Goal: Task Accomplishment & Management: Manage account settings

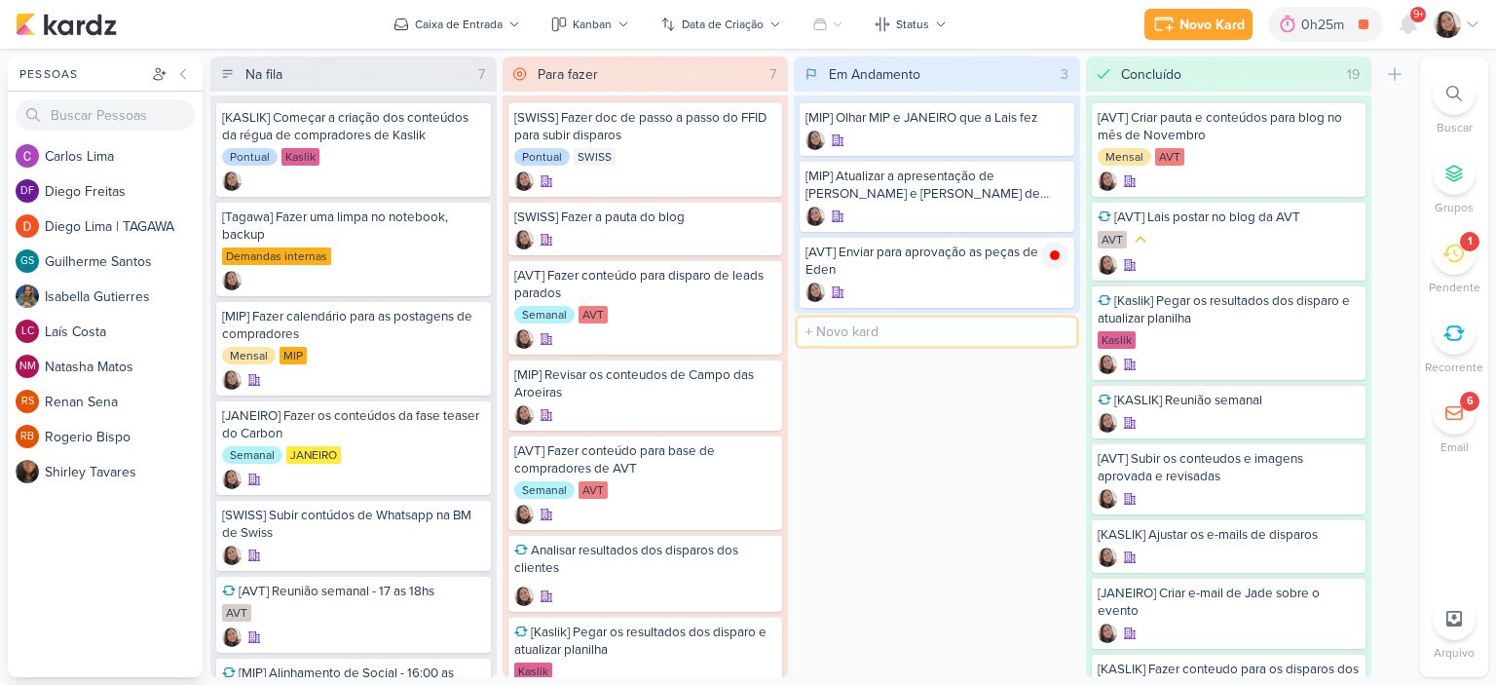
click at [923, 337] on input "text" at bounding box center [937, 331] width 279 height 28
click at [1024, 337] on input "[KASLIK] Disparo do dia 07/10 -" at bounding box center [937, 331] width 279 height 28
type input "[KASLIK] Disparo do dia 07/10 - LEADS NOVOS E ANTIGOS"
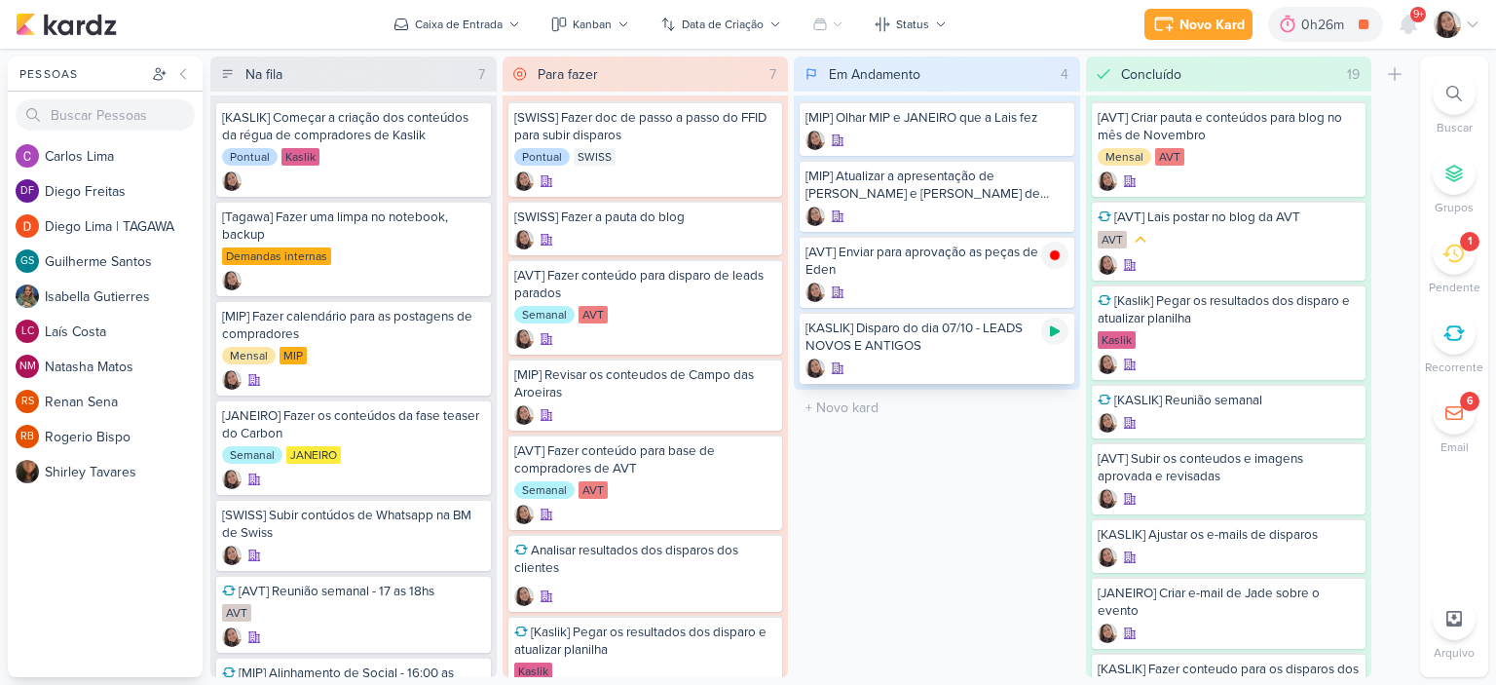
click at [1056, 328] on icon at bounding box center [1055, 331] width 10 height 11
click at [1476, 26] on icon at bounding box center [1473, 25] width 16 height 16
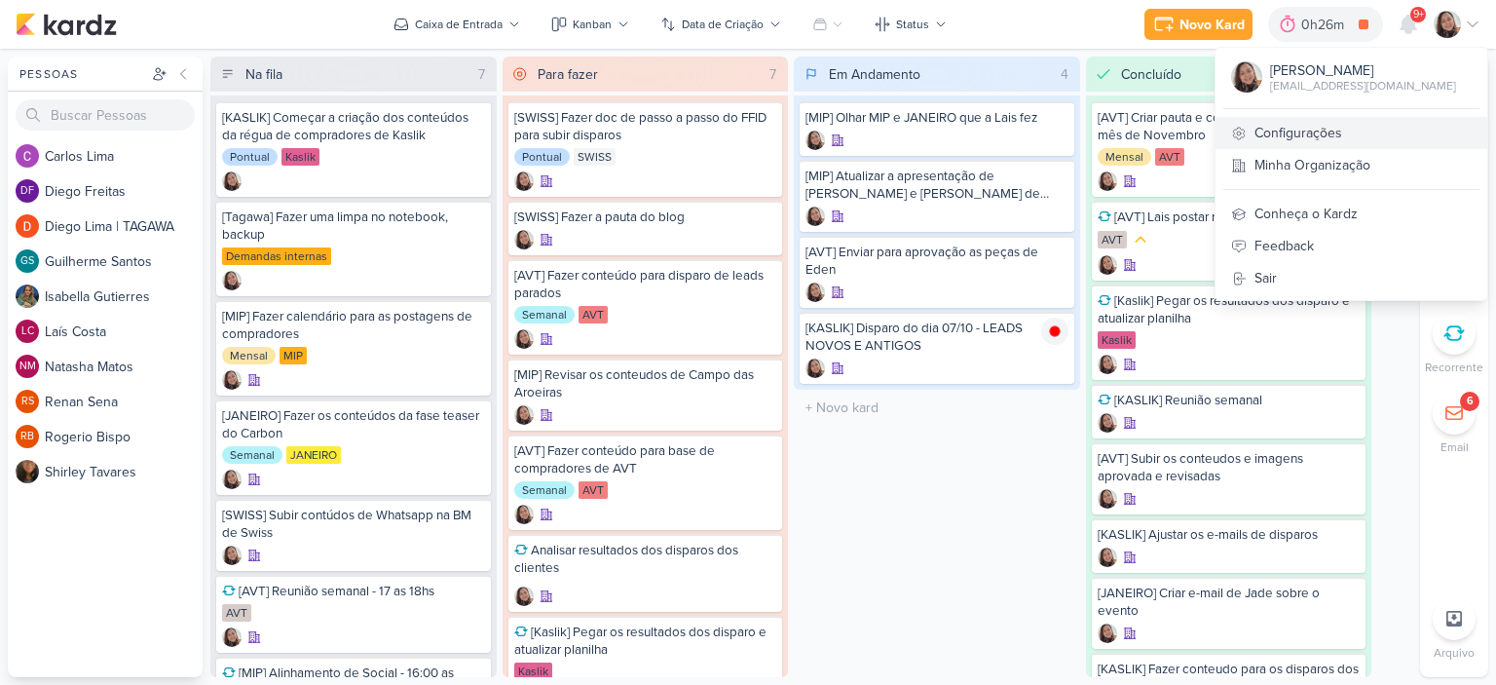
click at [1293, 140] on link "Configurações" at bounding box center [1351, 133] width 272 height 32
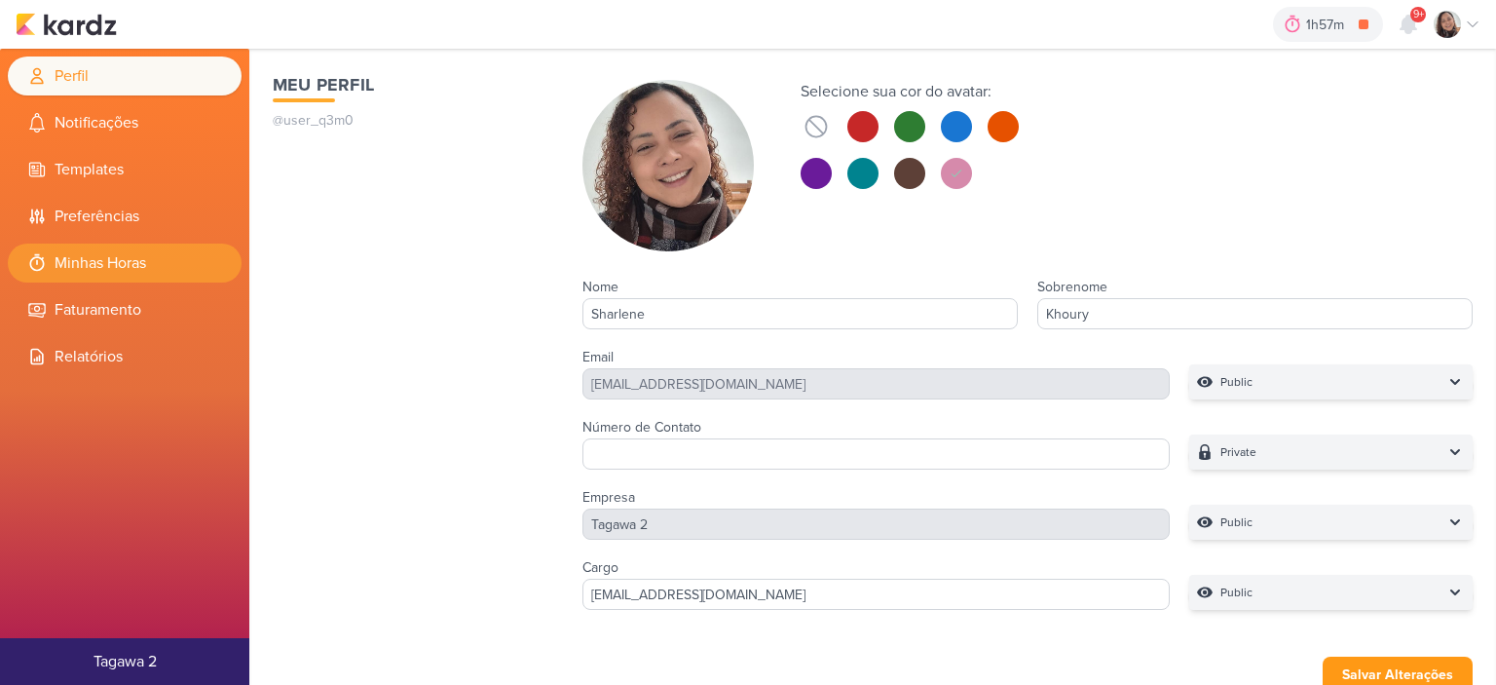
click at [124, 268] on li "Minhas Horas" at bounding box center [125, 262] width 234 height 39
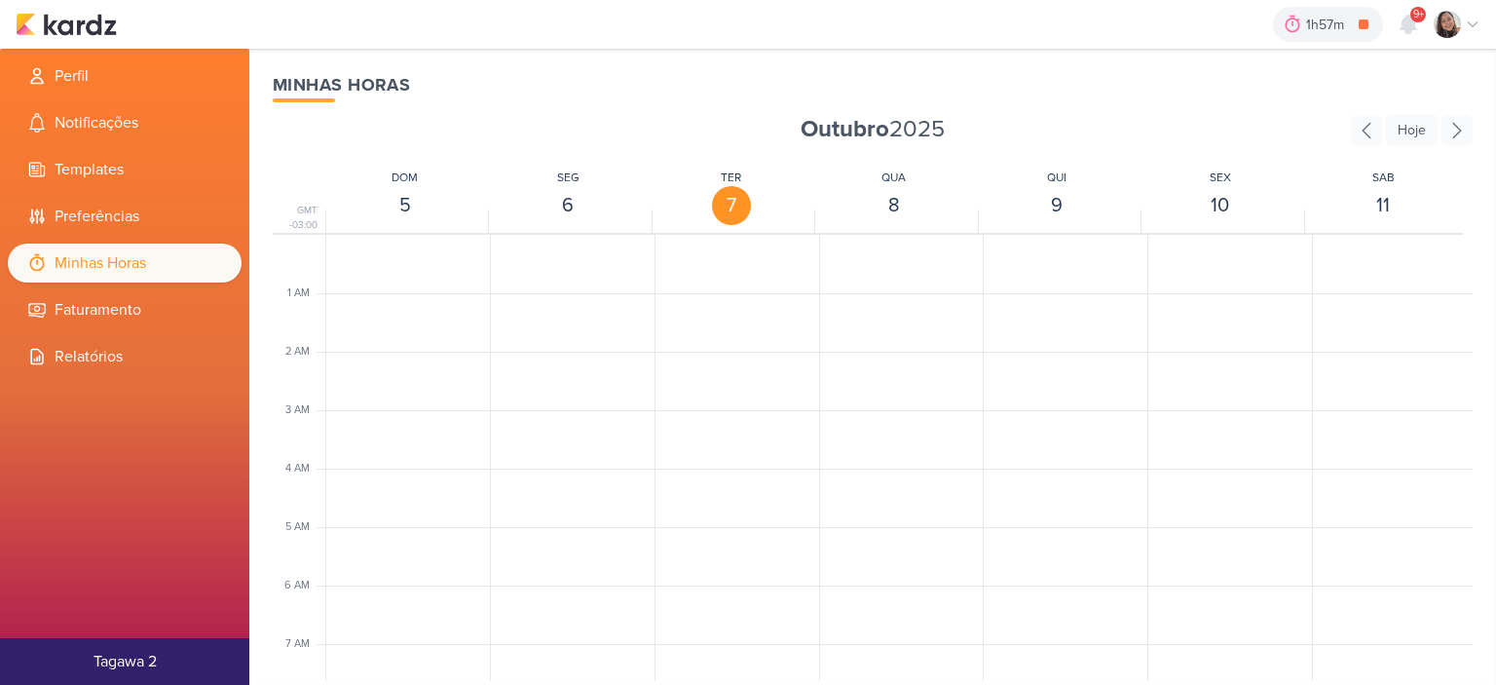
scroll to position [460, 0]
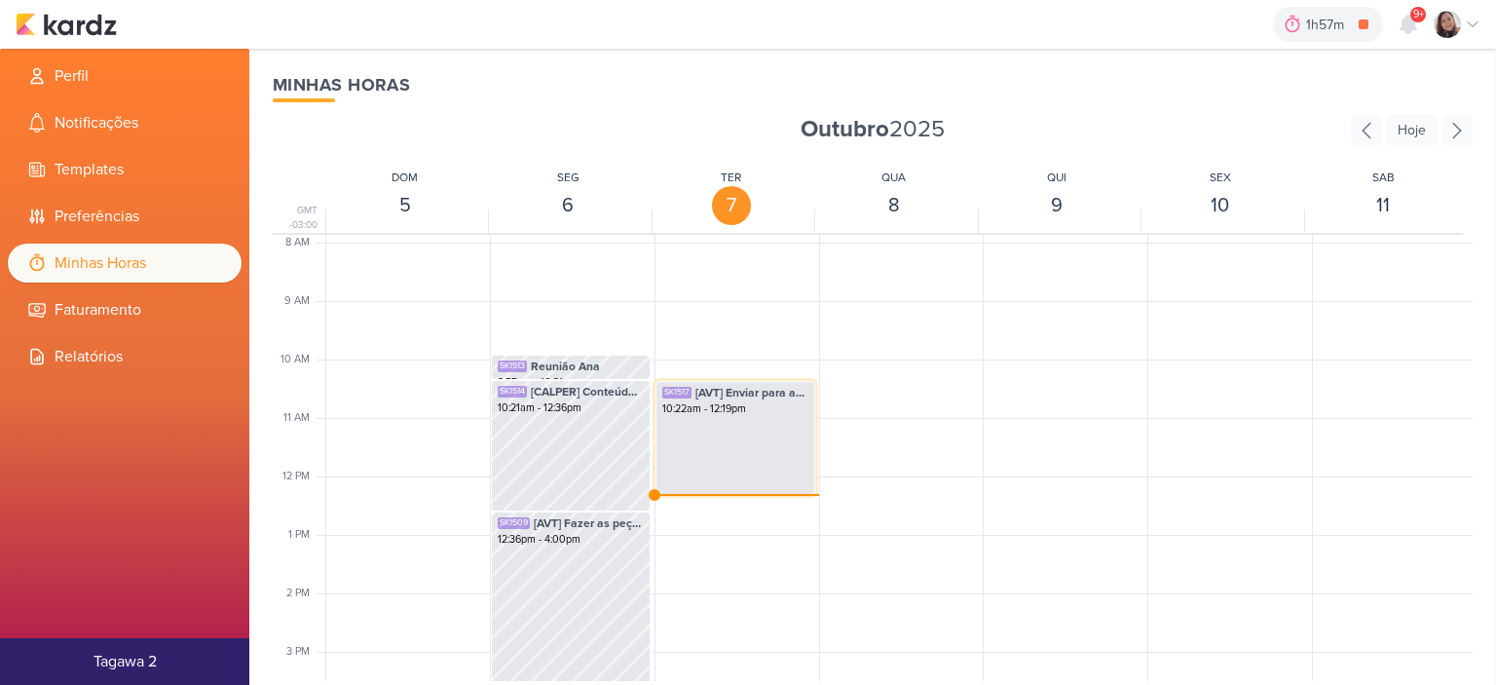
click at [726, 455] on div "SK1517 [AVT] Enviar para aprovação as peças de Eden 10:22am - 12:19pm" at bounding box center [735, 438] width 160 height 114
select select "pm"
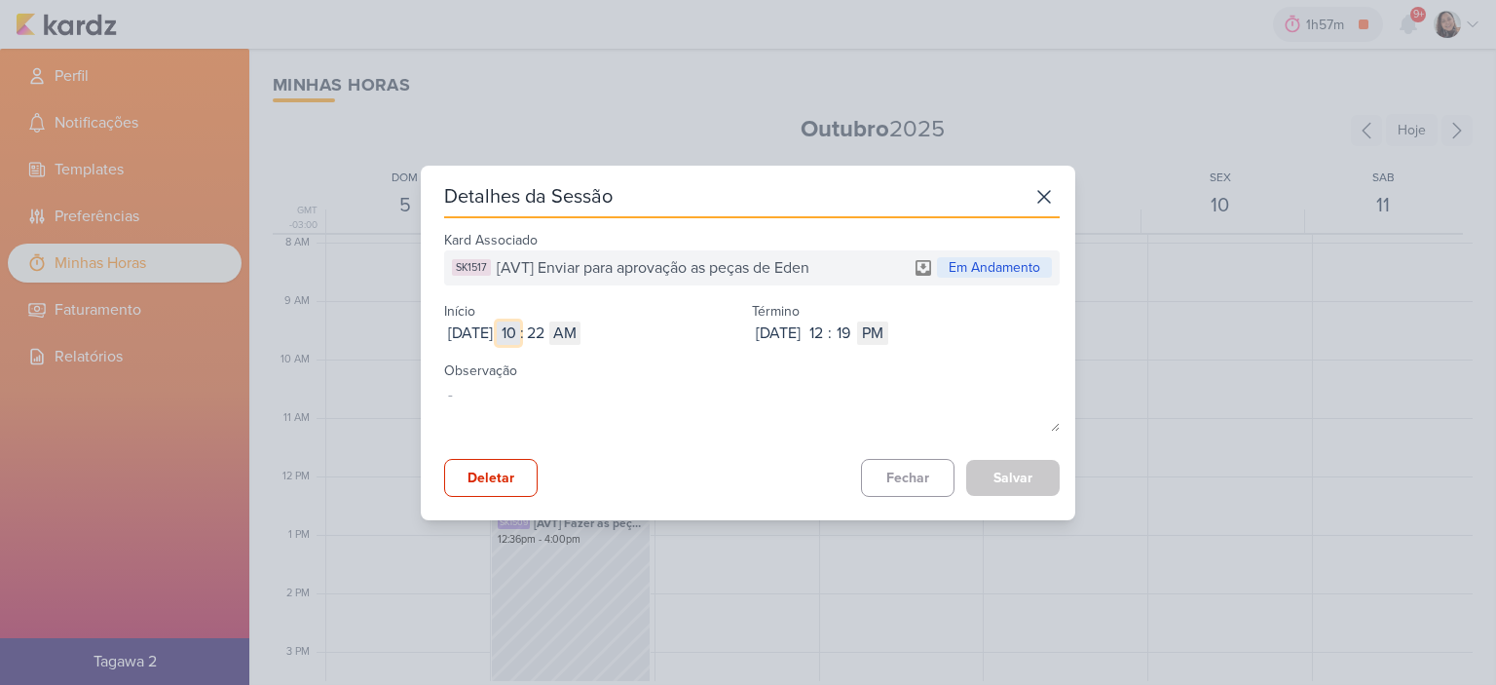
click at [520, 324] on input "10" at bounding box center [508, 332] width 23 height 23
type input "09"
click at [547, 334] on input "22" at bounding box center [535, 332] width 23 height 23
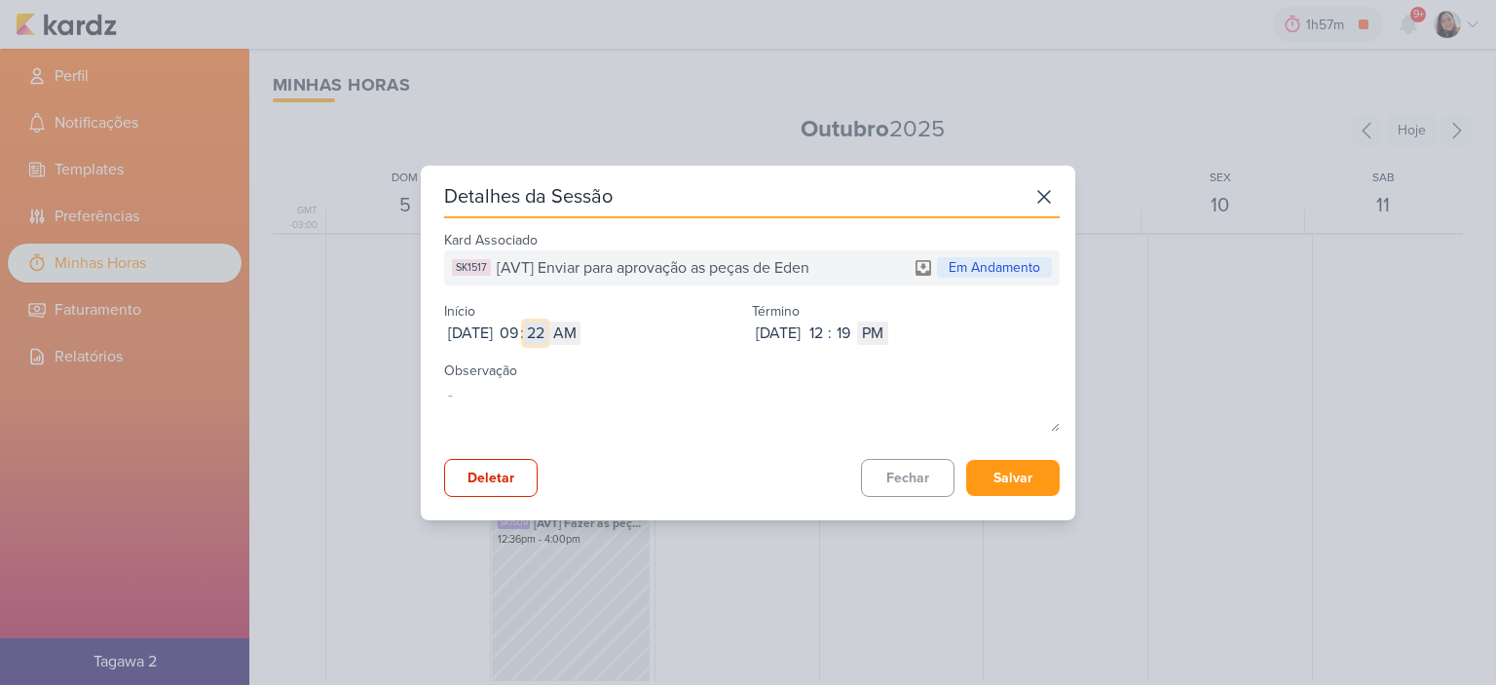
click at [547, 334] on input "22" at bounding box center [535, 332] width 23 height 23
type input "56"
click at [983, 483] on button "Salvar" at bounding box center [1012, 478] width 93 height 36
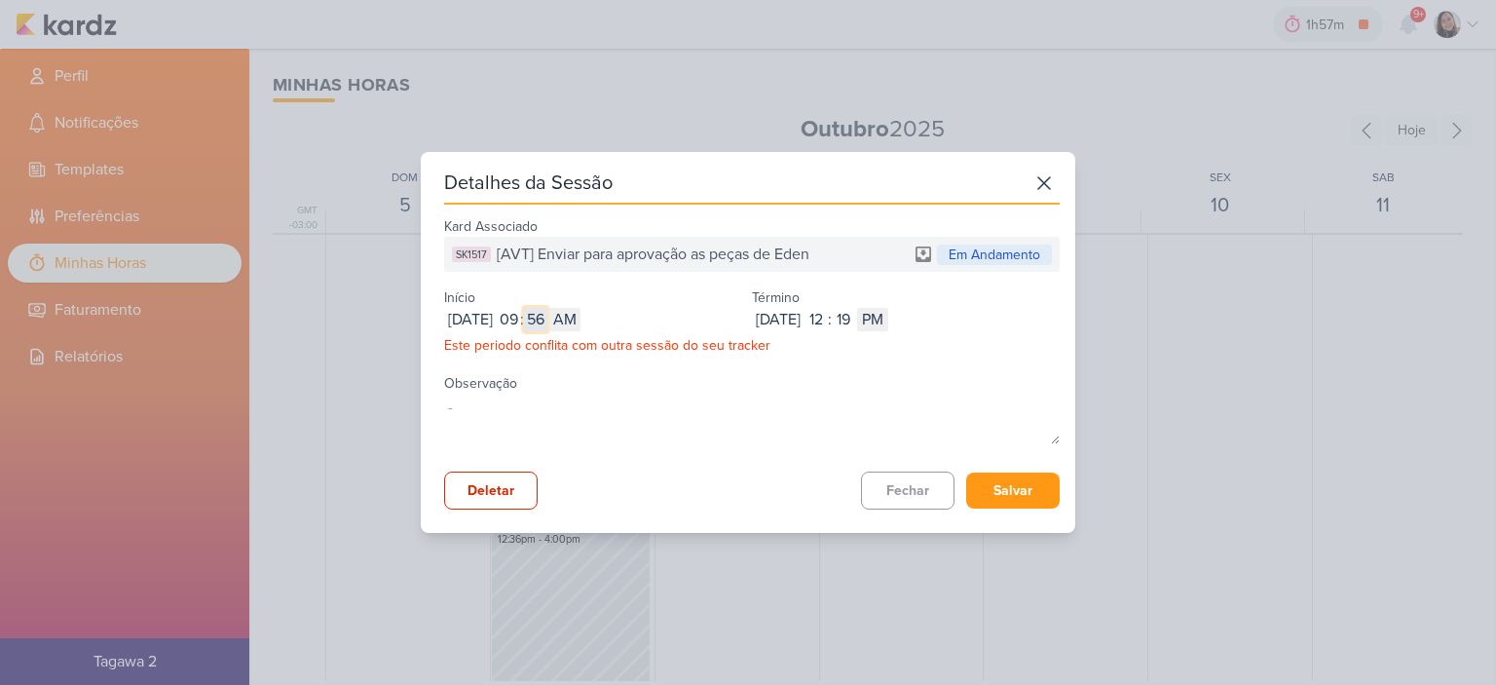
click at [547, 318] on input "56" at bounding box center [535, 319] width 23 height 23
type input "57"
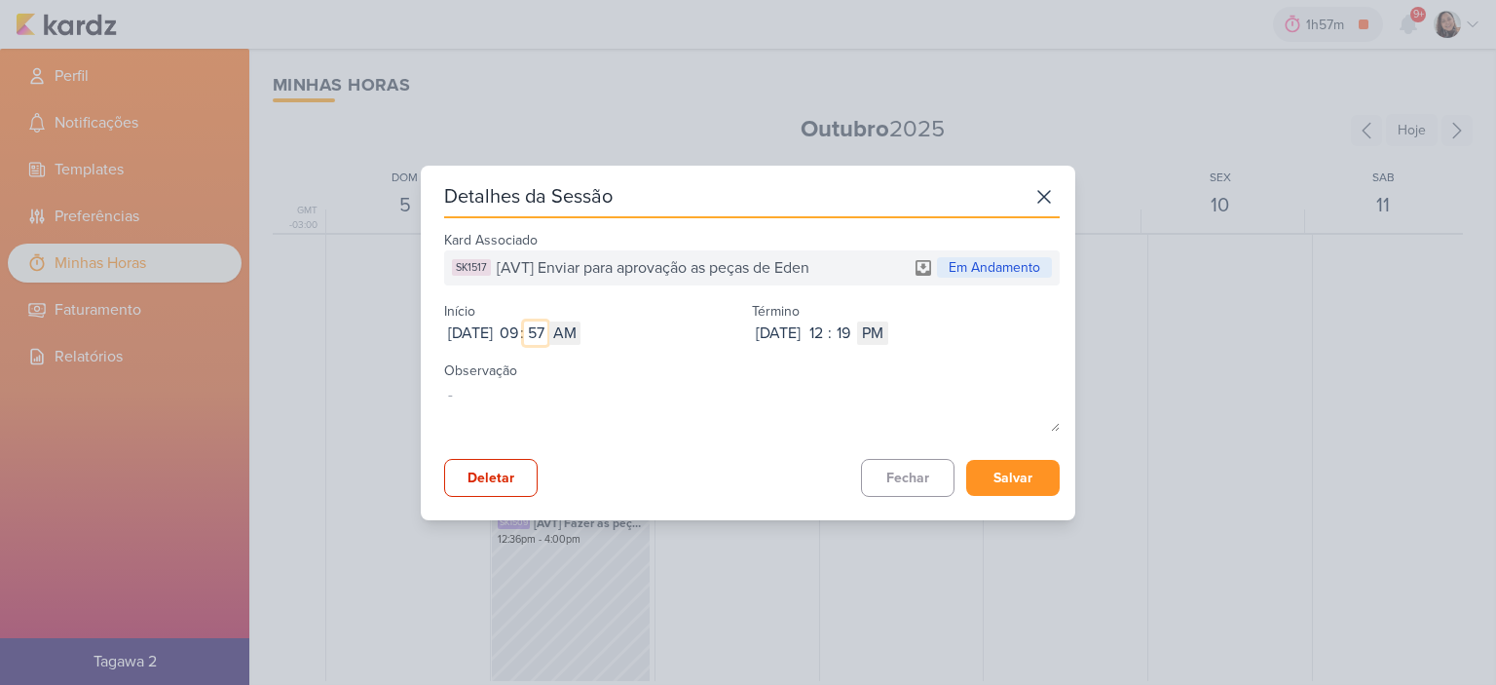
type input "57"
click at [1009, 478] on button "Salvar" at bounding box center [1012, 478] width 93 height 36
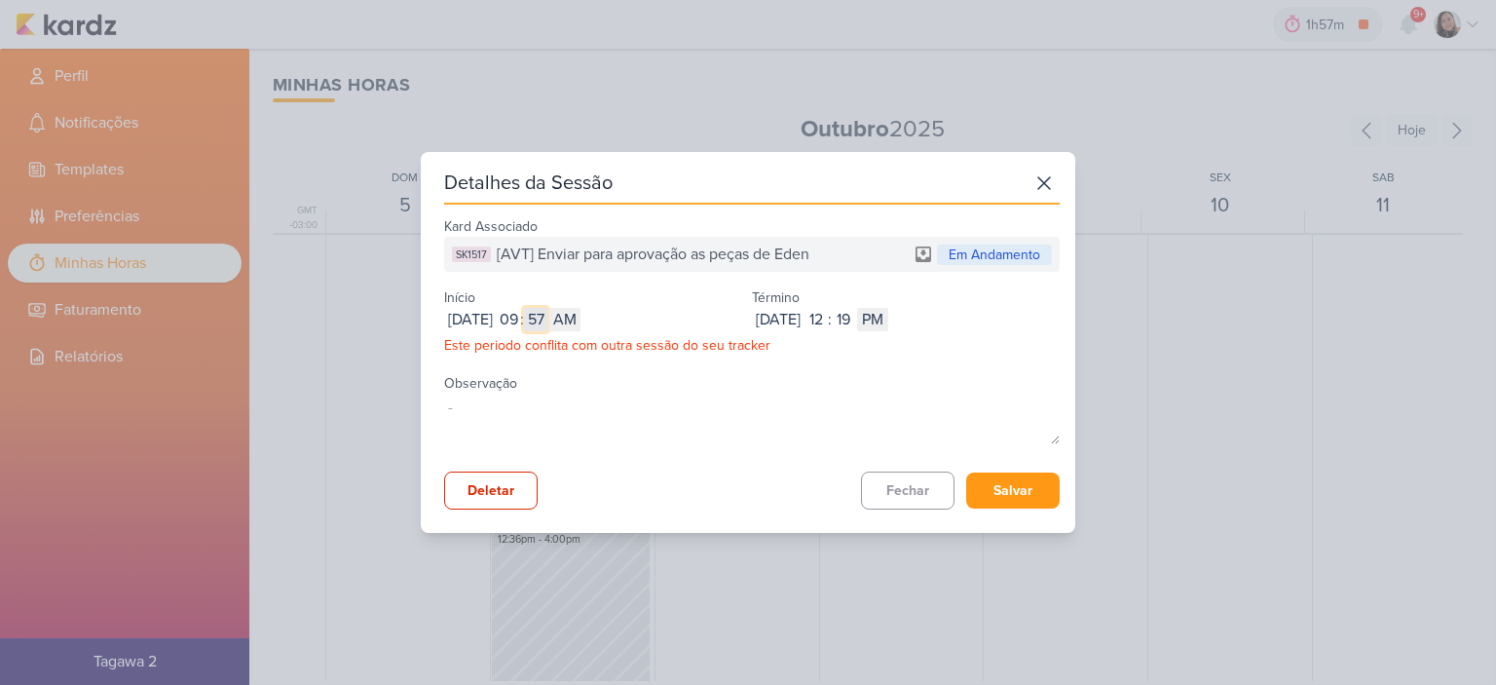
click at [547, 316] on input "57" at bounding box center [535, 319] width 23 height 23
type input "58"
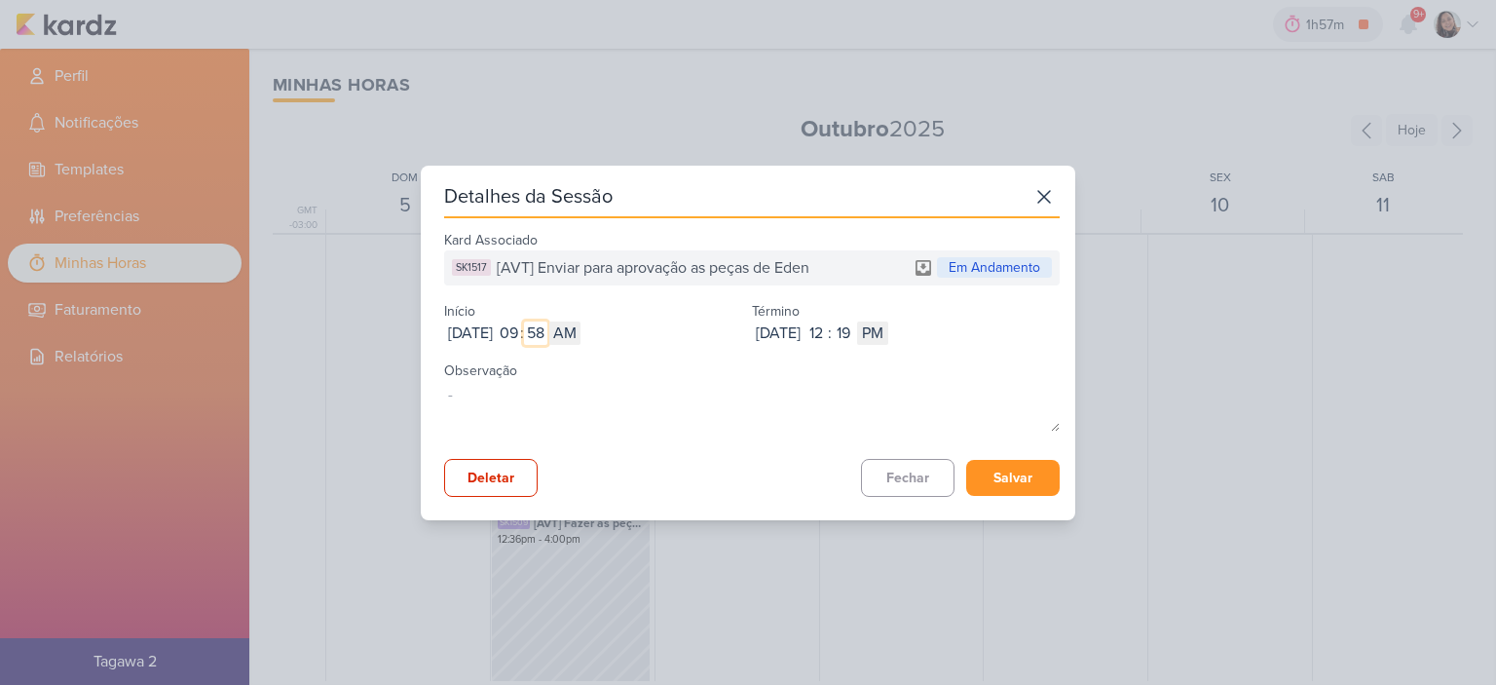
type input "58"
click at [1028, 472] on button "Salvar" at bounding box center [1012, 478] width 93 height 36
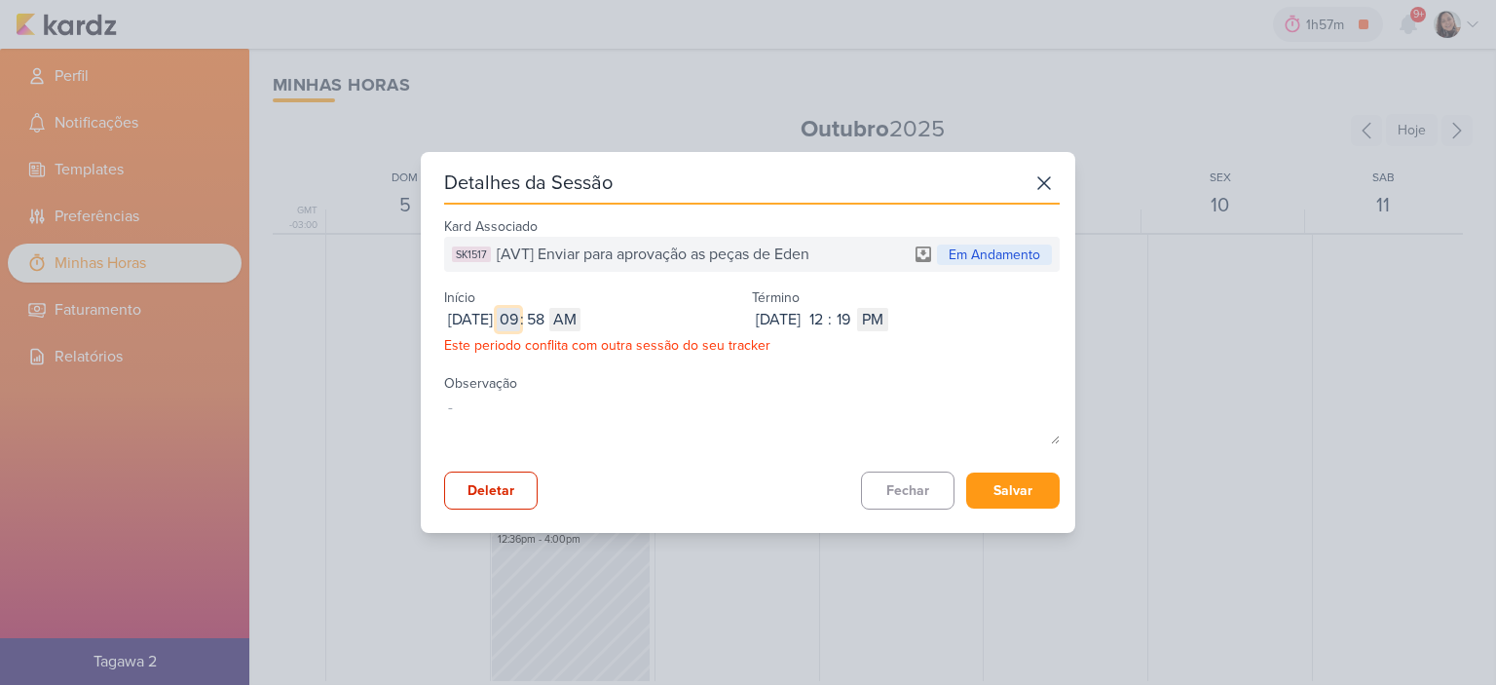
click at [520, 316] on input "09" at bounding box center [508, 319] width 23 height 23
type input "10"
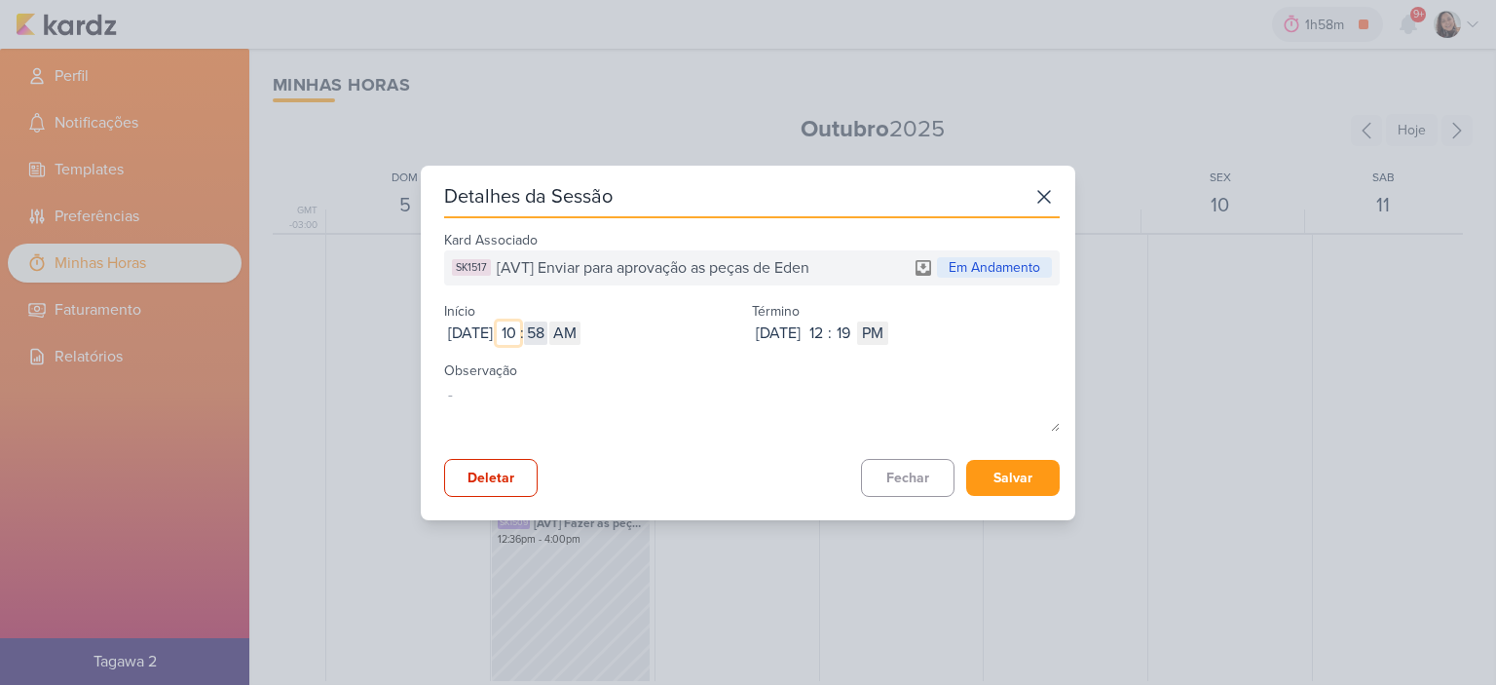
type input "10"
click at [574, 318] on div "Início Oct 07, 2025 2025-10-07 10 : 58 AM PM" at bounding box center [598, 321] width 308 height 48
click at [547, 325] on input "58" at bounding box center [535, 332] width 23 height 23
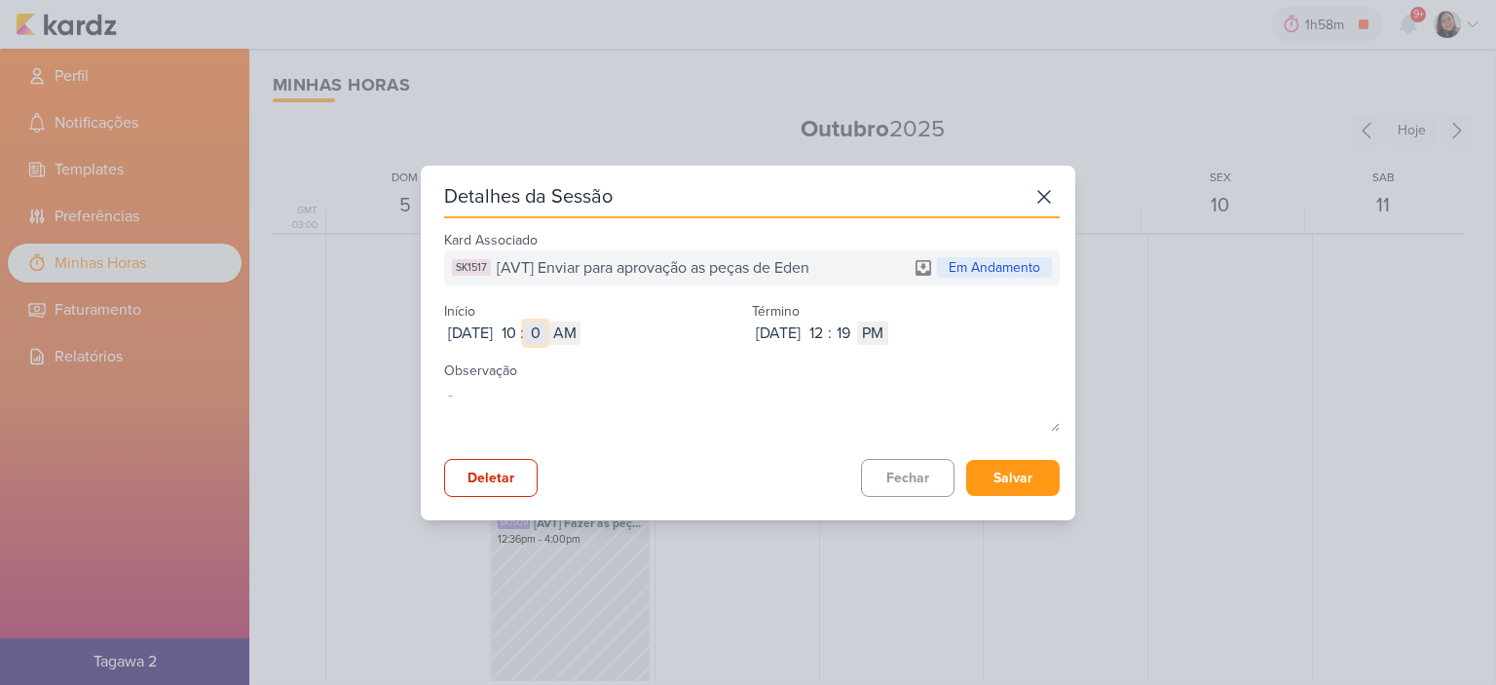
type input "00"
click at [992, 484] on button "Salvar" at bounding box center [1012, 478] width 93 height 36
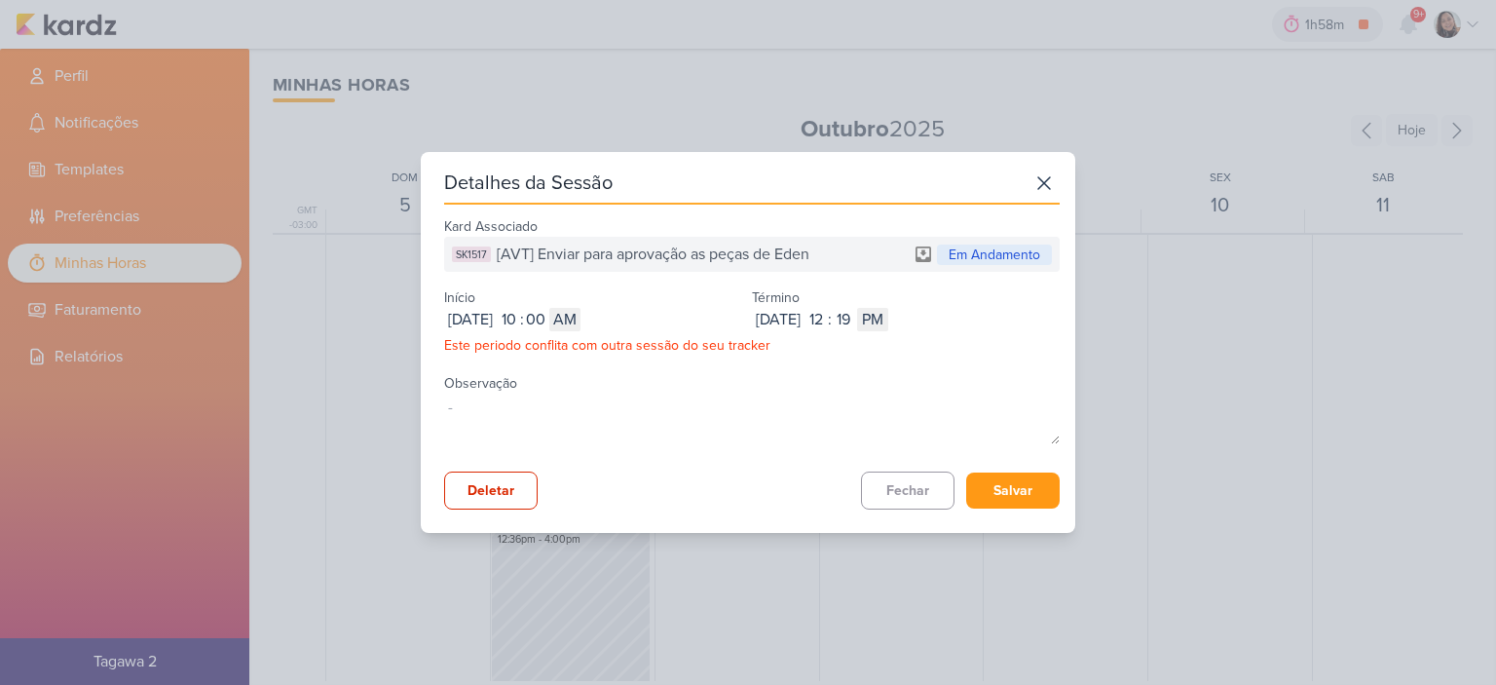
click at [1028, 181] on icon at bounding box center [1043, 183] width 31 height 31
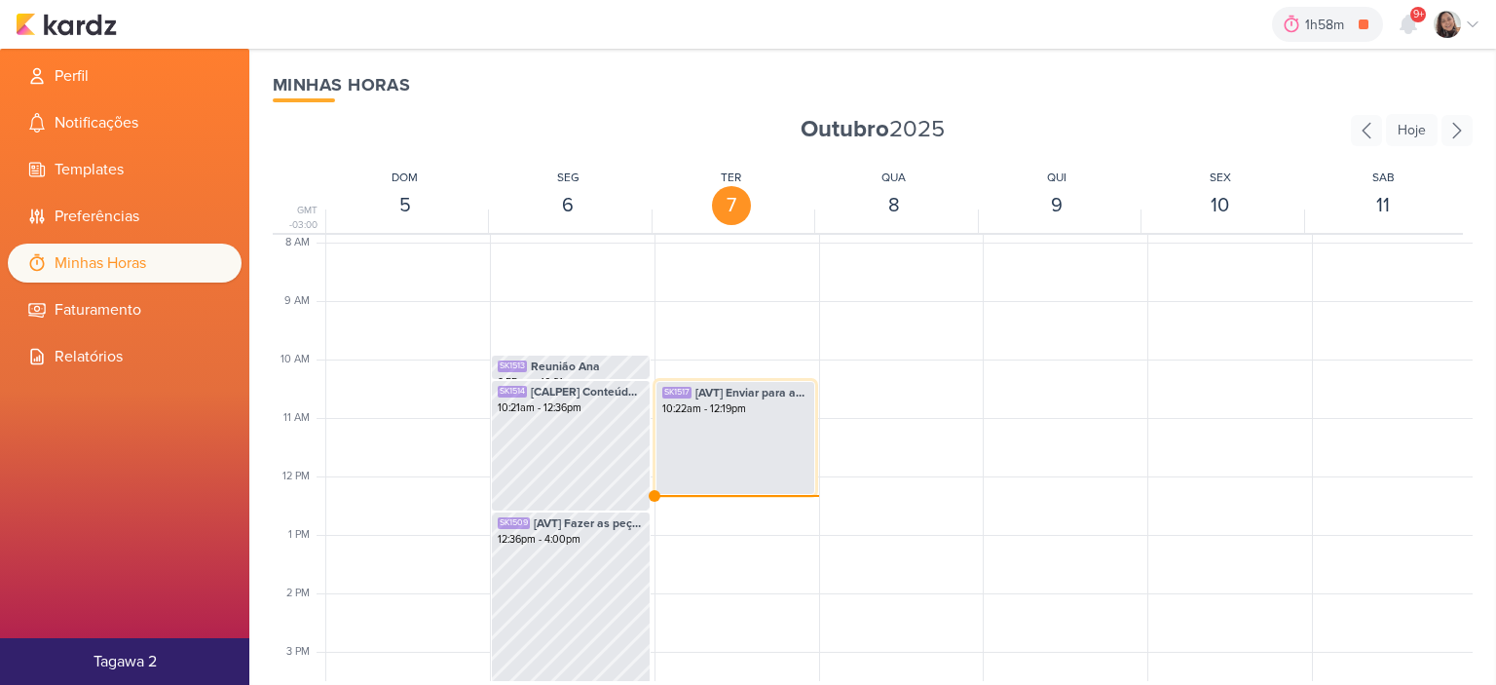
click at [728, 418] on div "SK1517 [AVT] Enviar para aprovação as peças de Eden 10:22am - 12:19pm" at bounding box center [735, 400] width 158 height 37
select select "pm"
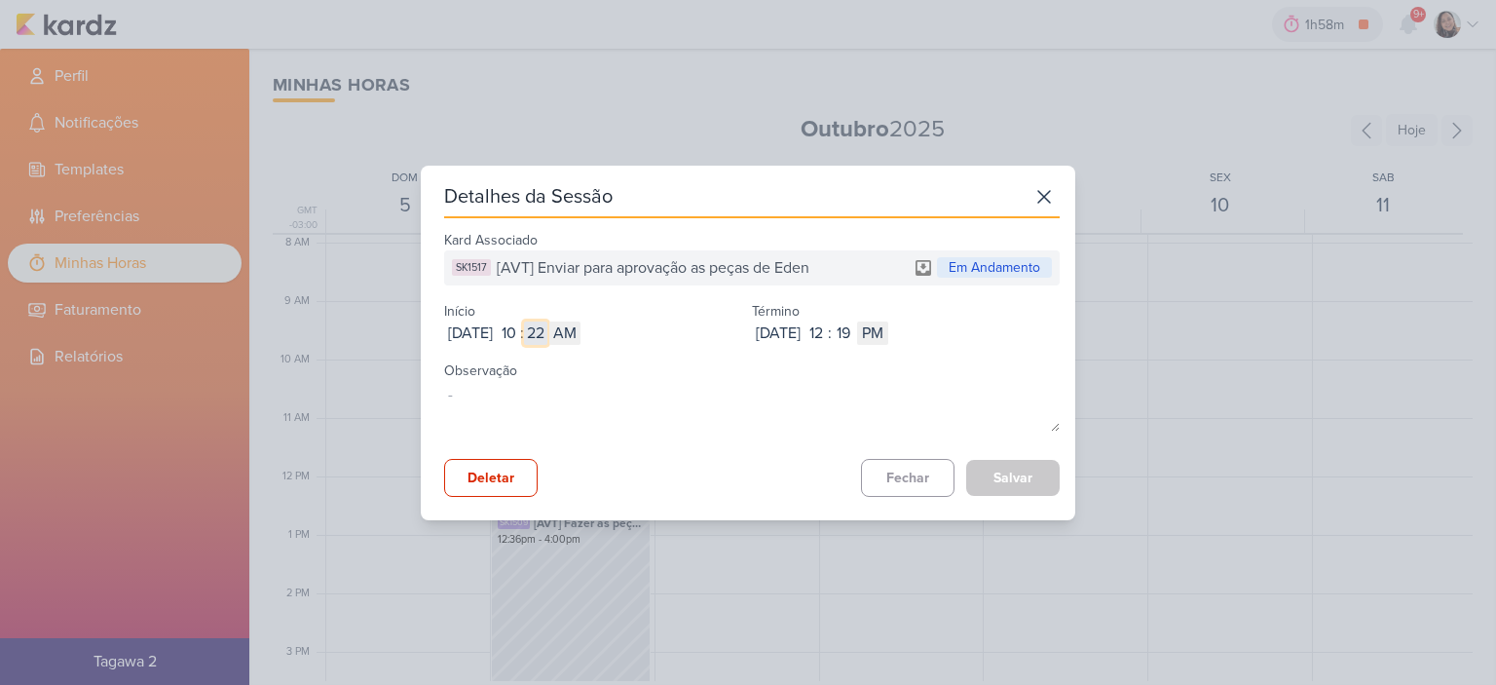
click at [547, 330] on input "22" at bounding box center [535, 332] width 23 height 23
type input "00"
click at [993, 472] on button "Salvar" at bounding box center [1012, 478] width 93 height 36
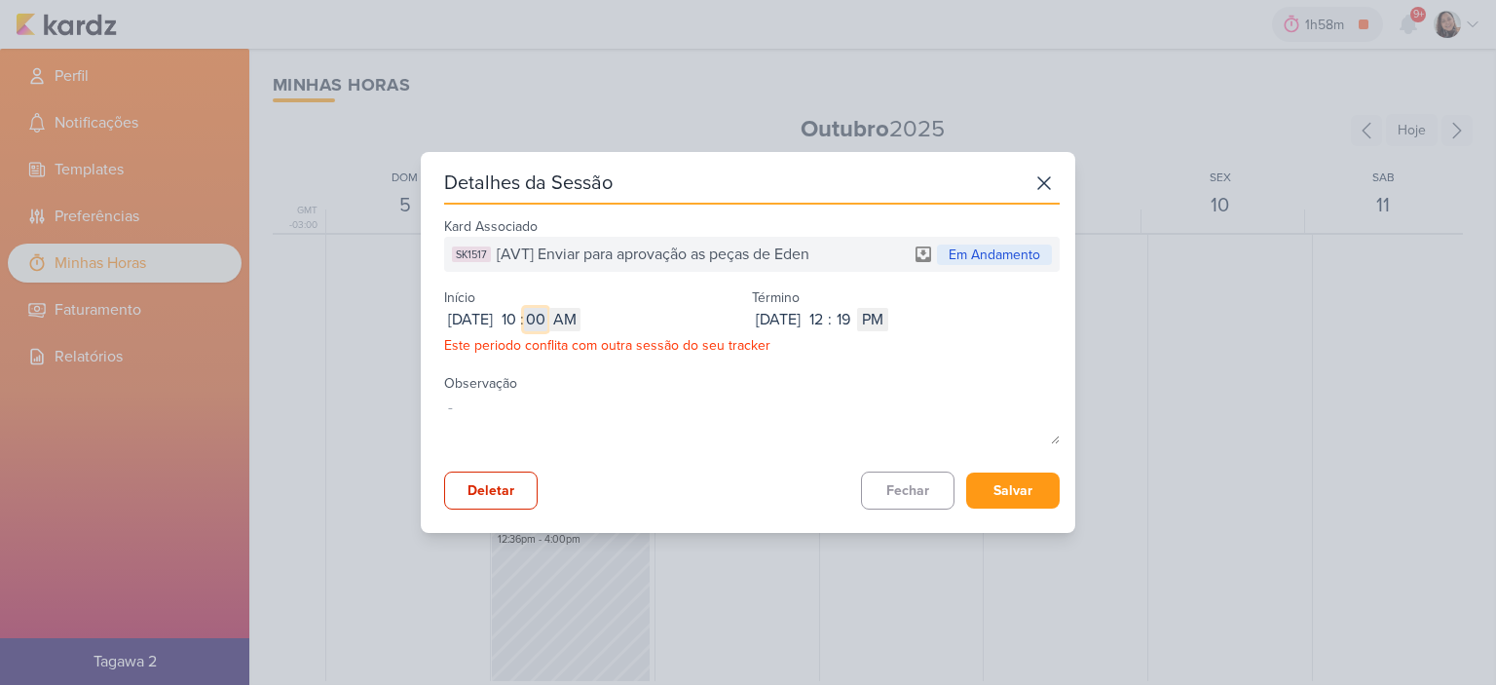
click at [547, 315] on input "00" at bounding box center [535, 319] width 23 height 23
type input "05"
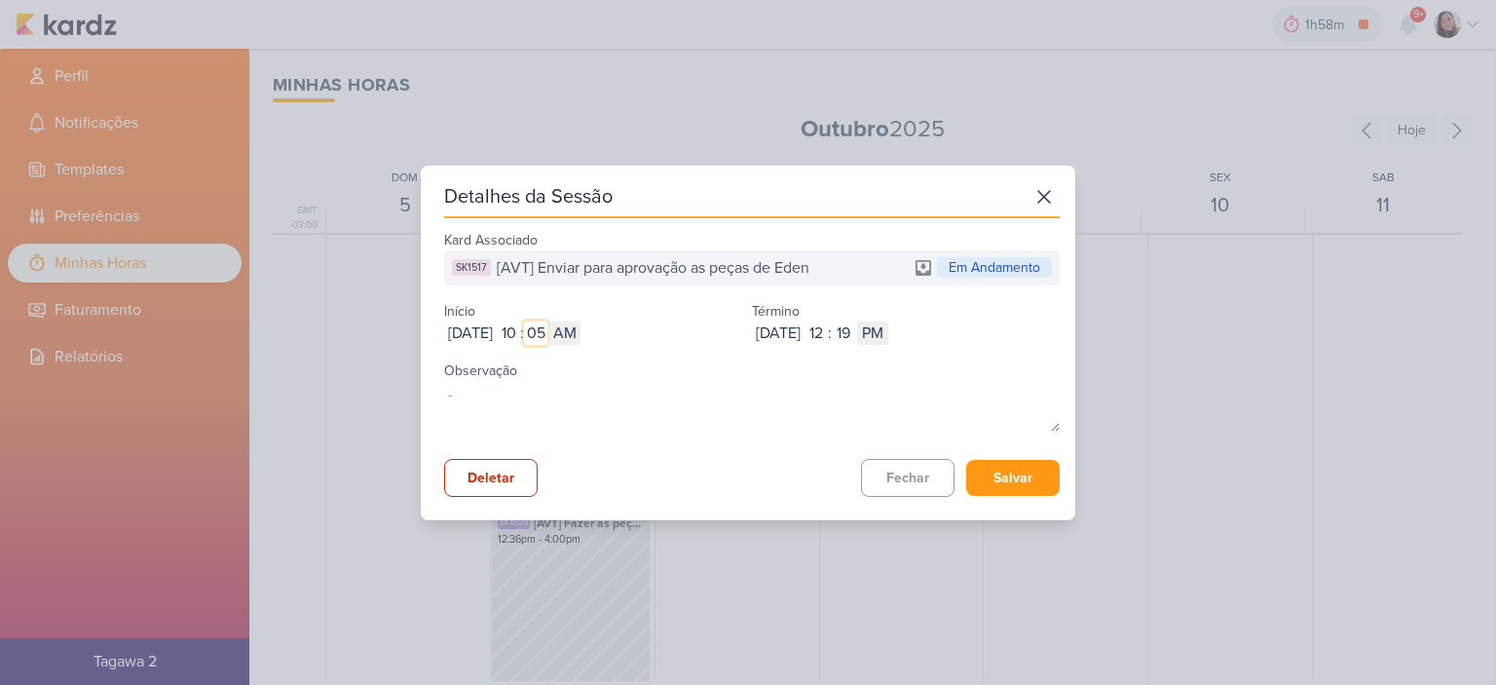
type input "05"
click at [1020, 455] on div "Kard Associado SK1517 [AVT] Enviar para aprovação as peças de Eden Em Andamento…" at bounding box center [751, 361] width 615 height 271
click at [1021, 465] on button "Salvar" at bounding box center [1012, 478] width 93 height 36
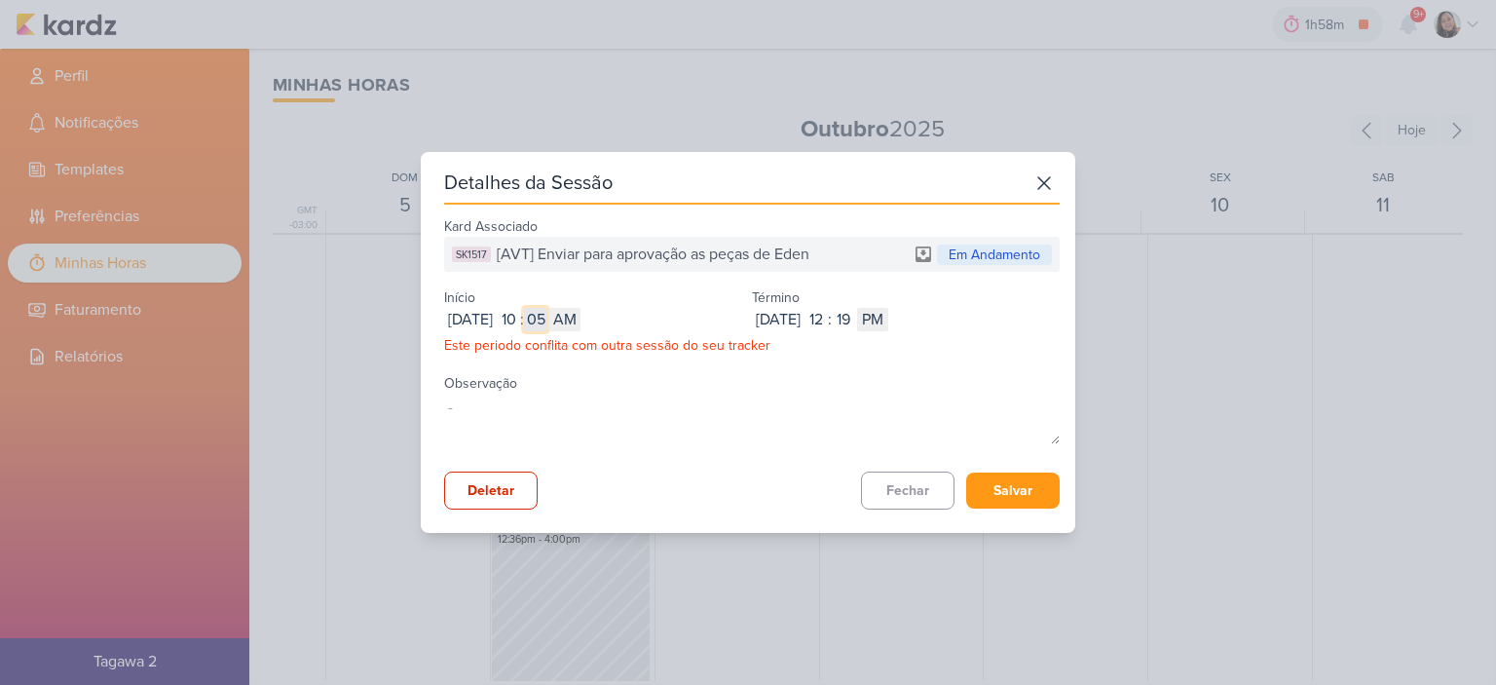
click at [547, 315] on input "05" at bounding box center [535, 319] width 23 height 23
type input "10"
click at [988, 485] on button "Salvar" at bounding box center [1012, 490] width 93 height 36
click at [1028, 189] on icon at bounding box center [1043, 183] width 31 height 31
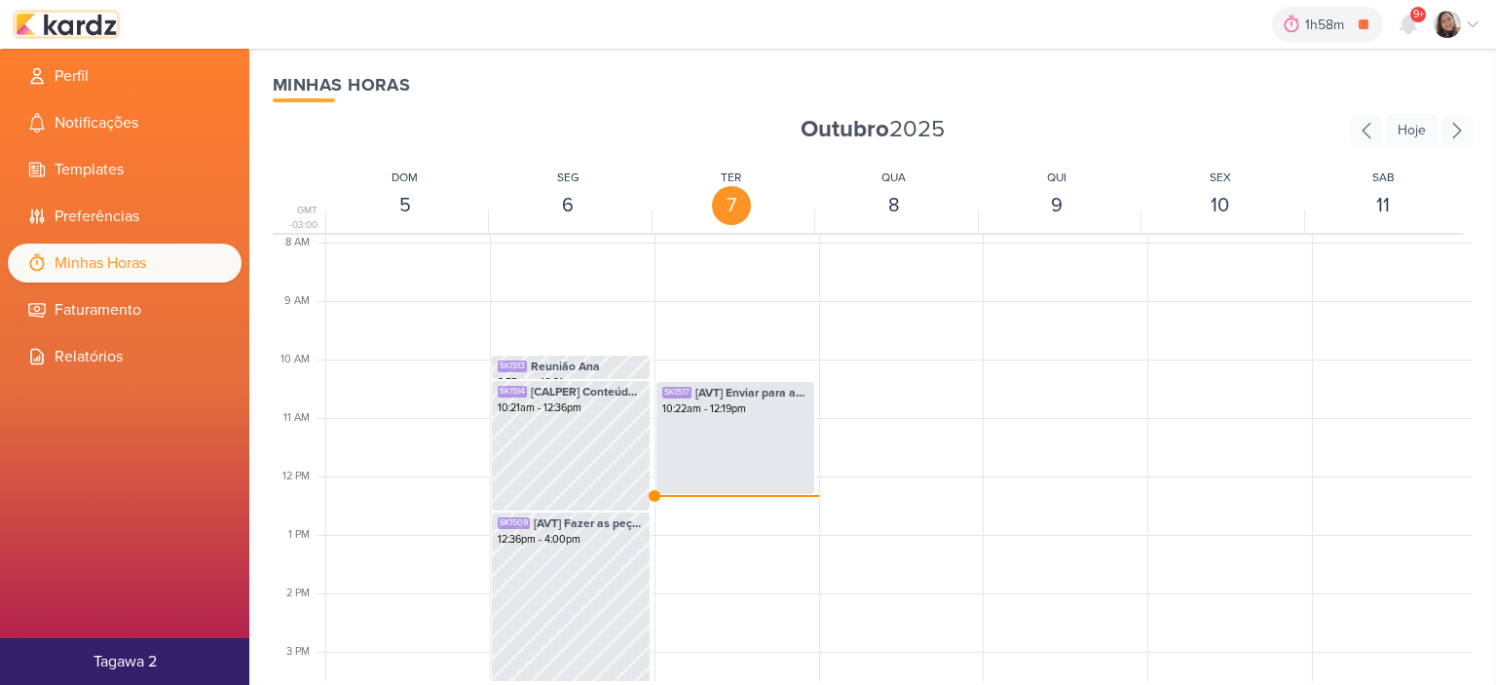
click at [67, 21] on img at bounding box center [66, 24] width 101 height 23
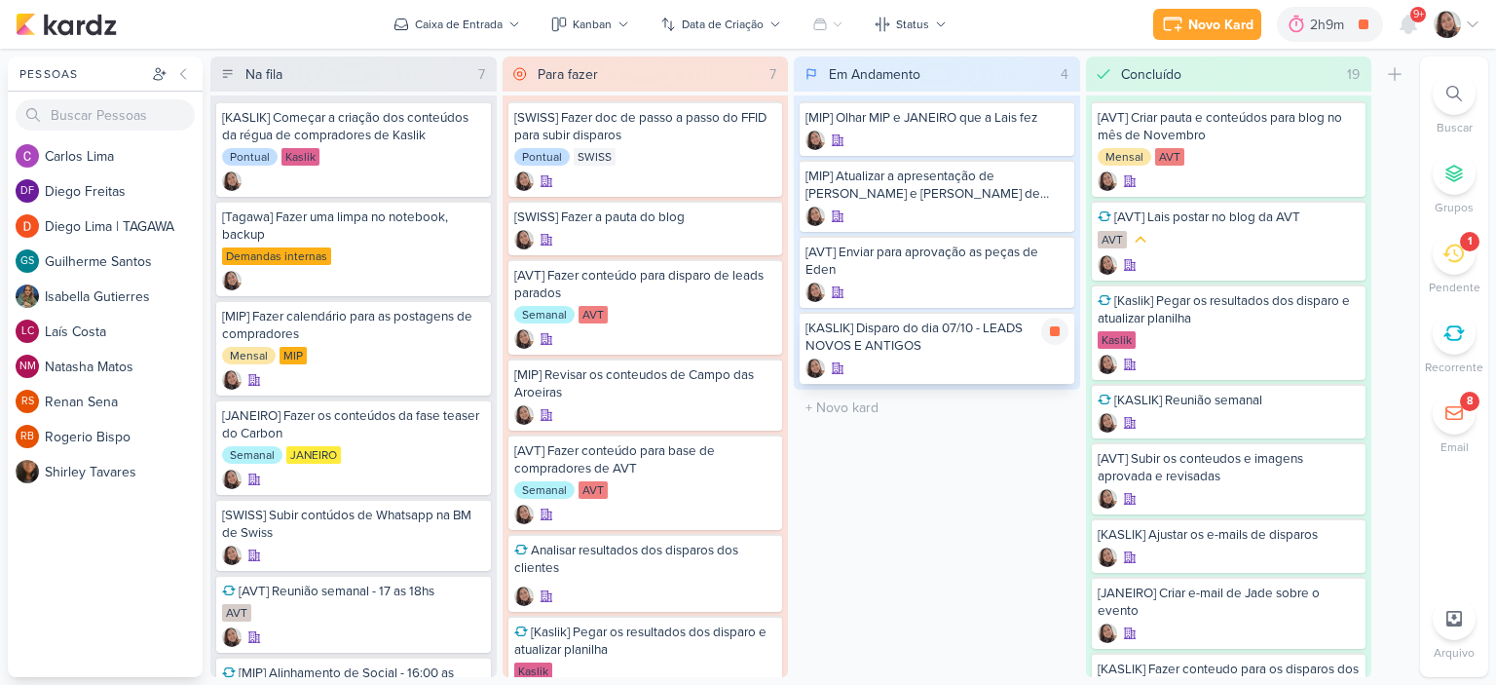
click at [907, 334] on div "[KASLIK] Disparo do dia 07/10 - LEADS NOVOS E ANTIGOS" at bounding box center [936, 336] width 263 height 35
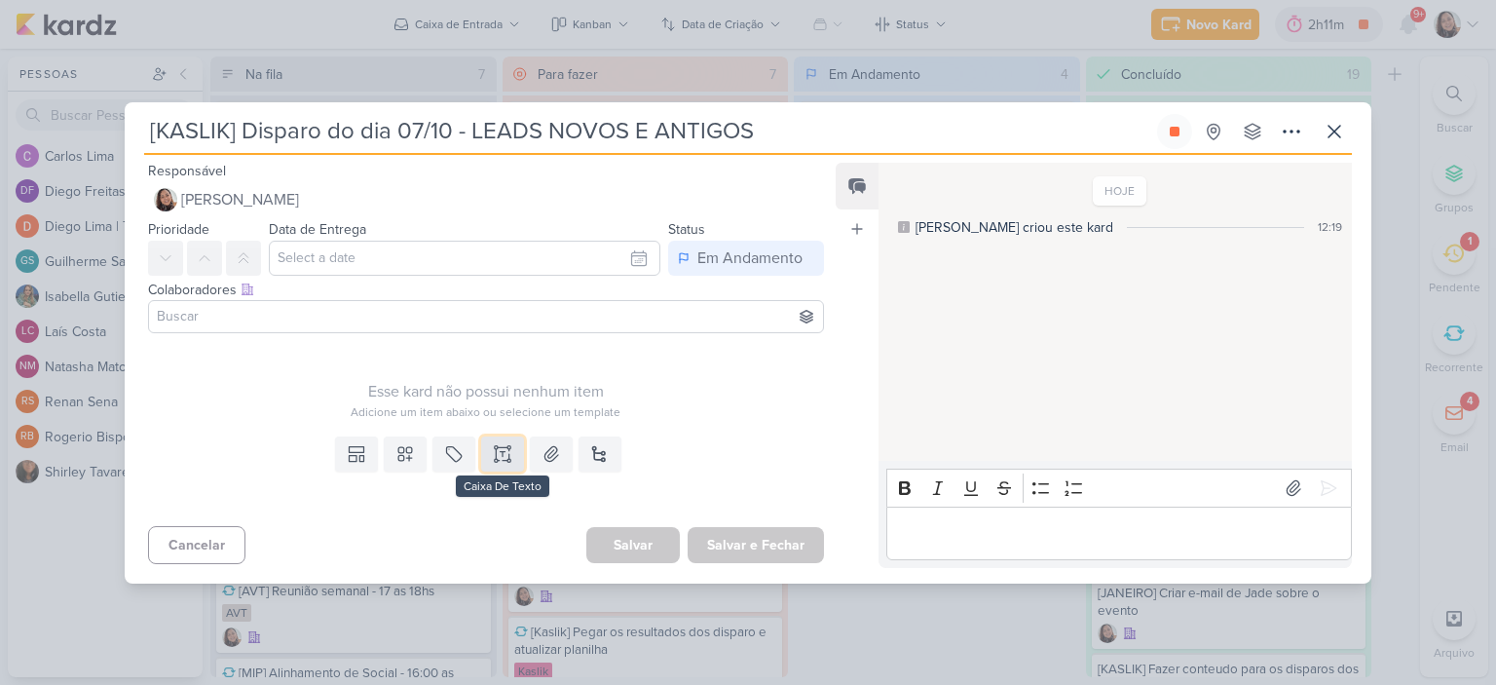
click at [493, 448] on icon at bounding box center [502, 453] width 19 height 19
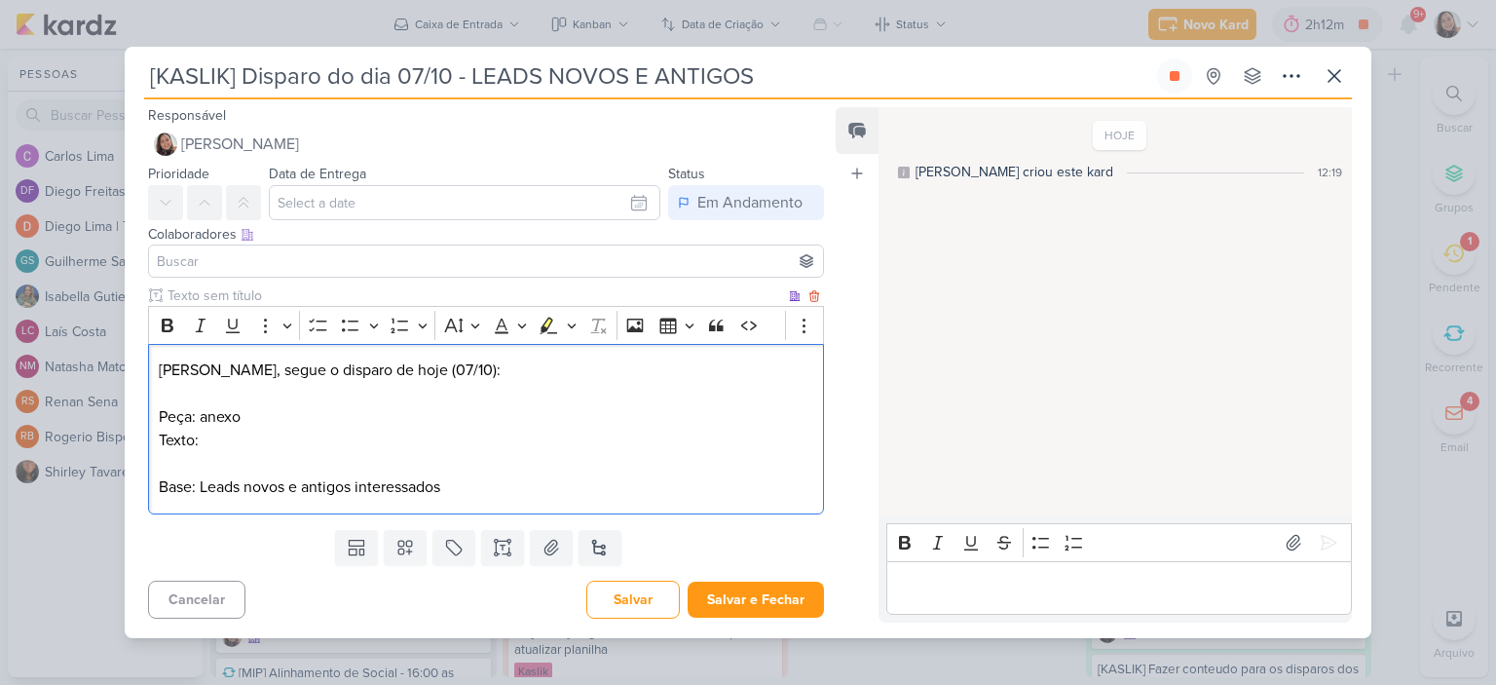
click at [423, 439] on p "Texto:" at bounding box center [486, 440] width 654 height 23
click at [523, 550] on div "Templates Campos Personalizados Marcadores Caixa De Texto Anexo Novo Subkard" at bounding box center [478, 547] width 707 height 51
click at [552, 561] on button at bounding box center [551, 547] width 43 height 35
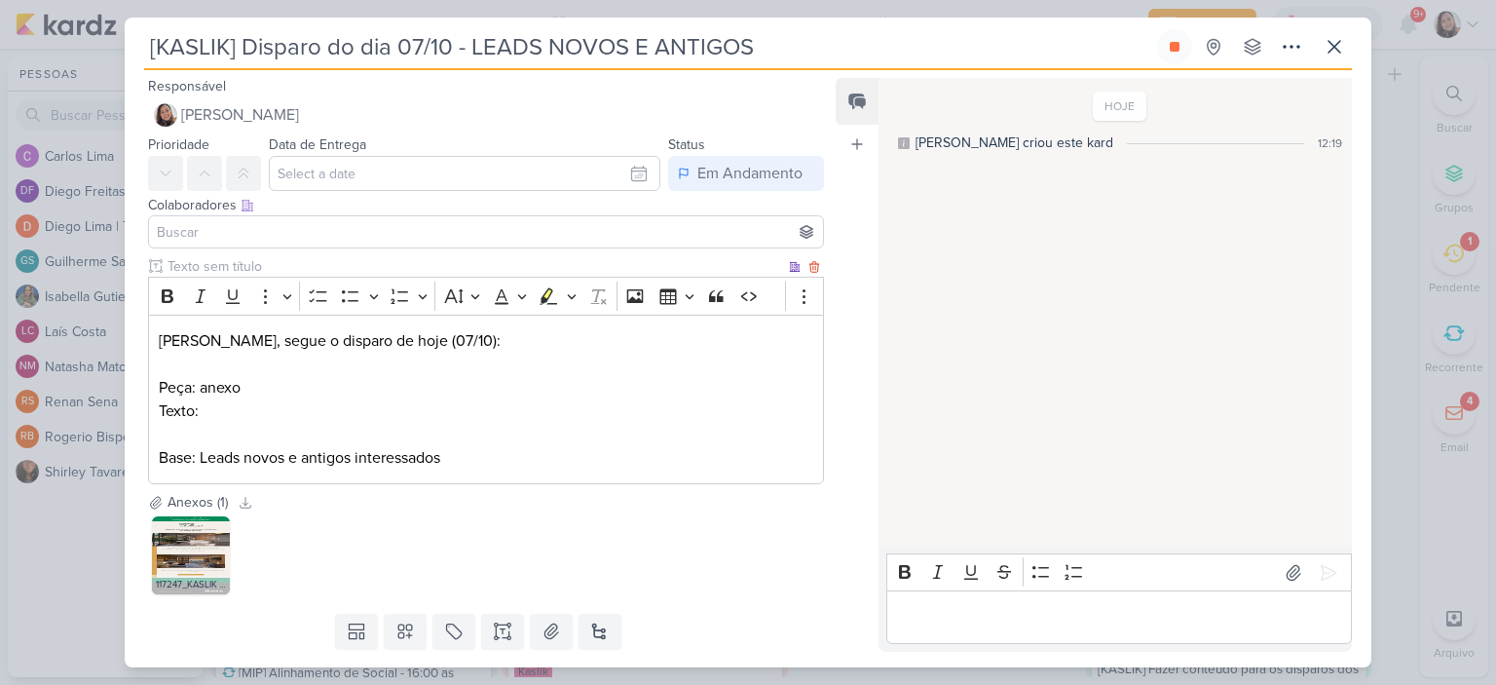
click at [300, 399] on p "Texto:" at bounding box center [486, 410] width 654 height 23
click at [396, 404] on p "Texto:" at bounding box center [486, 410] width 654 height 23
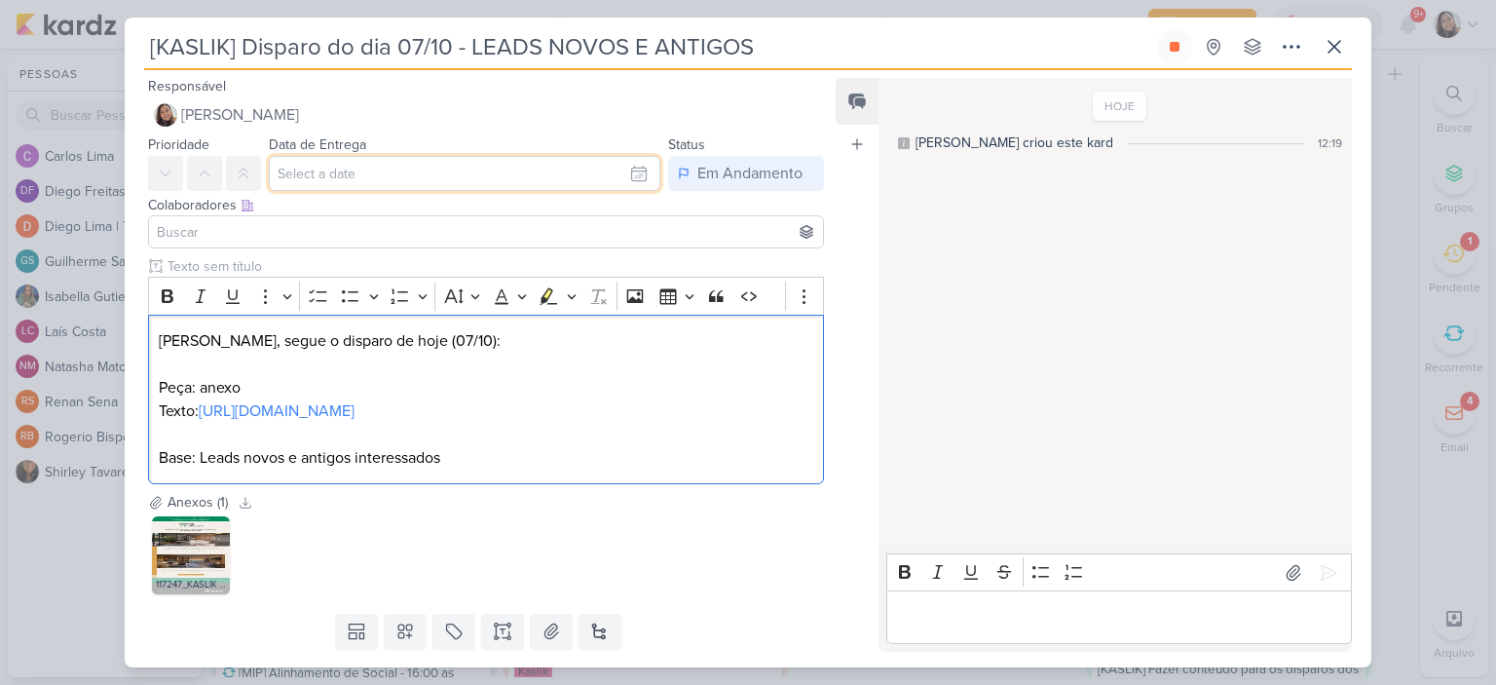
click at [623, 175] on input "text" at bounding box center [464, 173] width 391 height 35
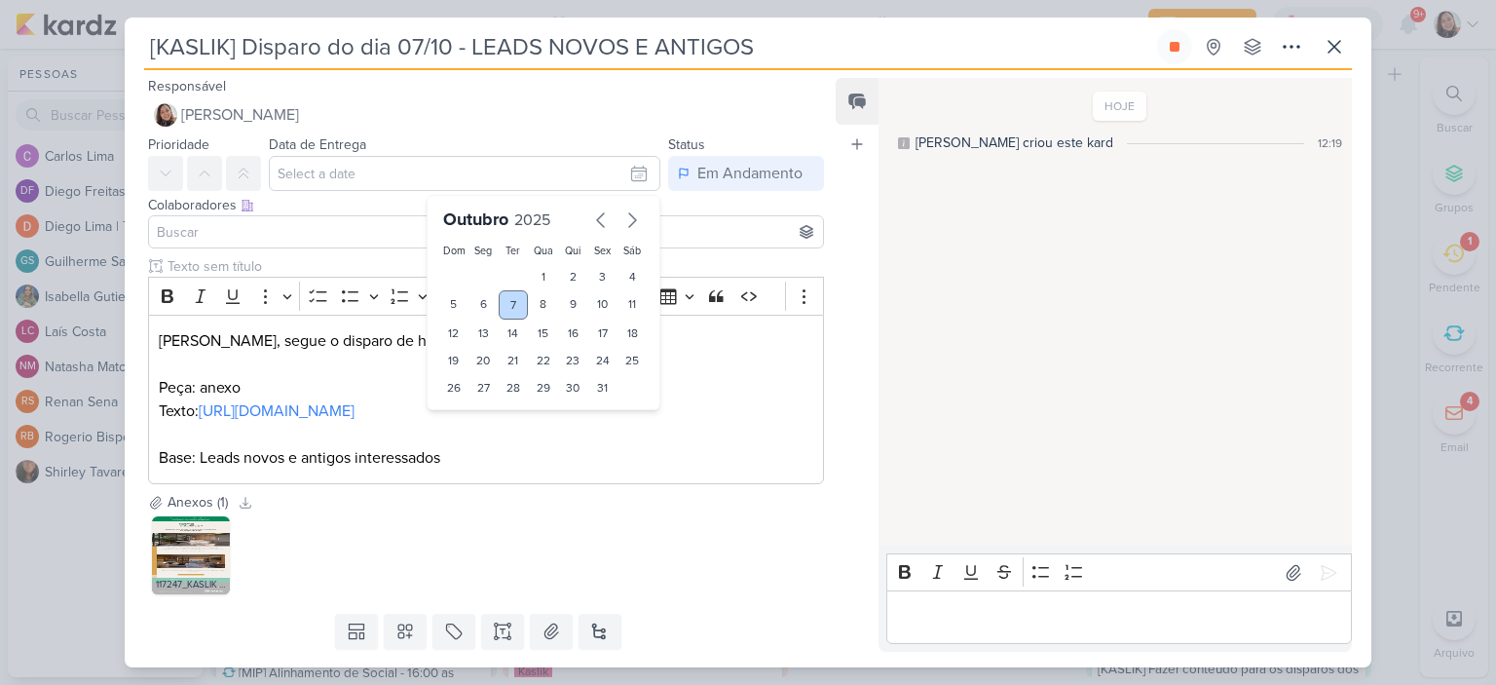
click at [502, 302] on div "7" at bounding box center [514, 304] width 30 height 29
type input "7 de outubro de 2025 às 23:59"
click at [286, 224] on input at bounding box center [486, 231] width 666 height 23
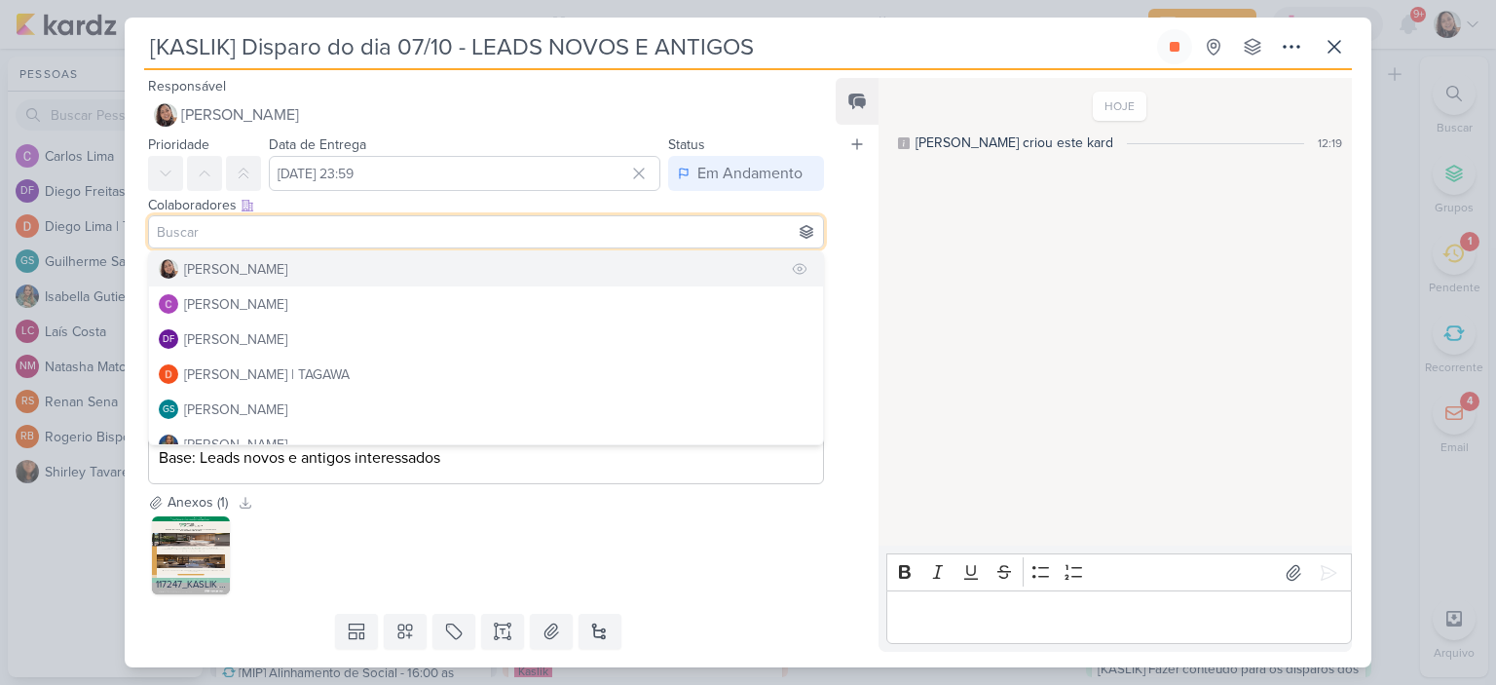
click at [276, 272] on div "[PERSON_NAME]" at bounding box center [235, 269] width 103 height 20
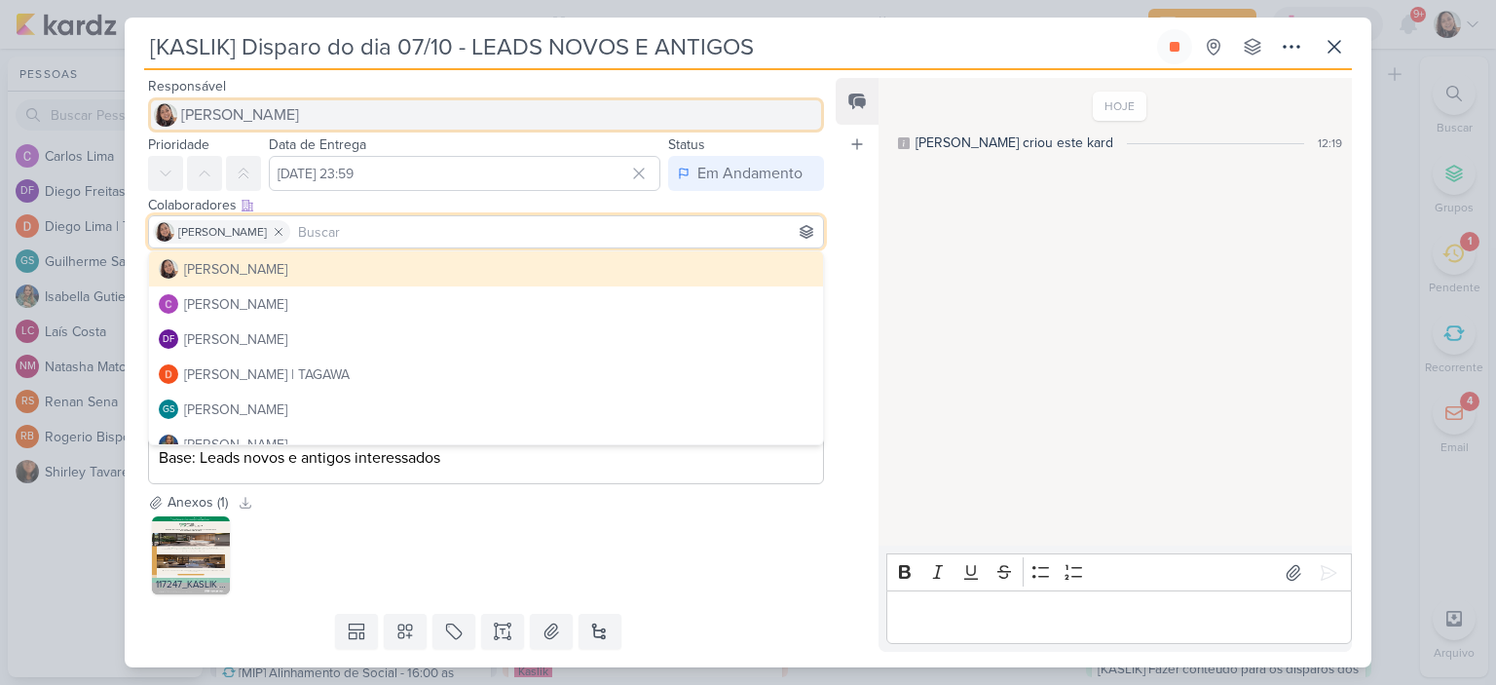
click at [279, 112] on span "[PERSON_NAME]" at bounding box center [240, 114] width 118 height 23
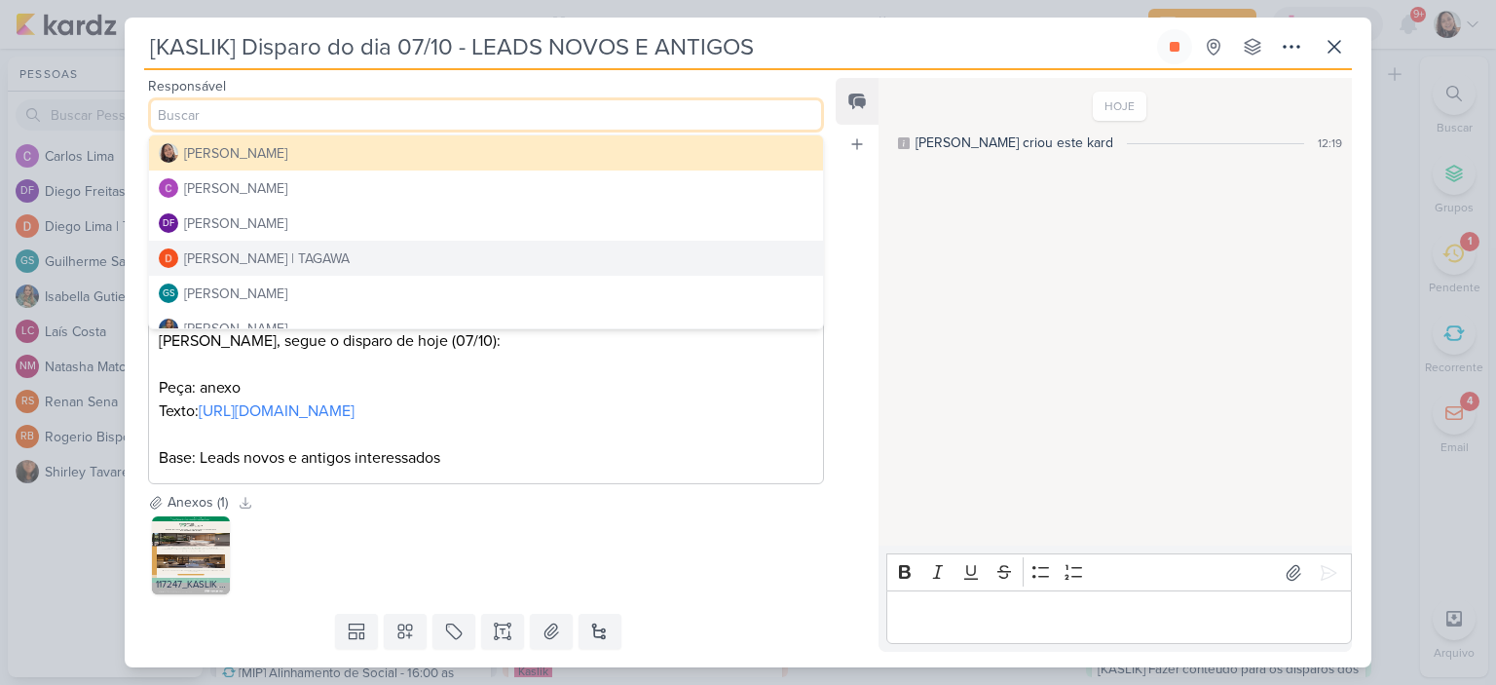
click at [280, 260] on div "Diego Lima | TAGAWA" at bounding box center [267, 258] width 166 height 20
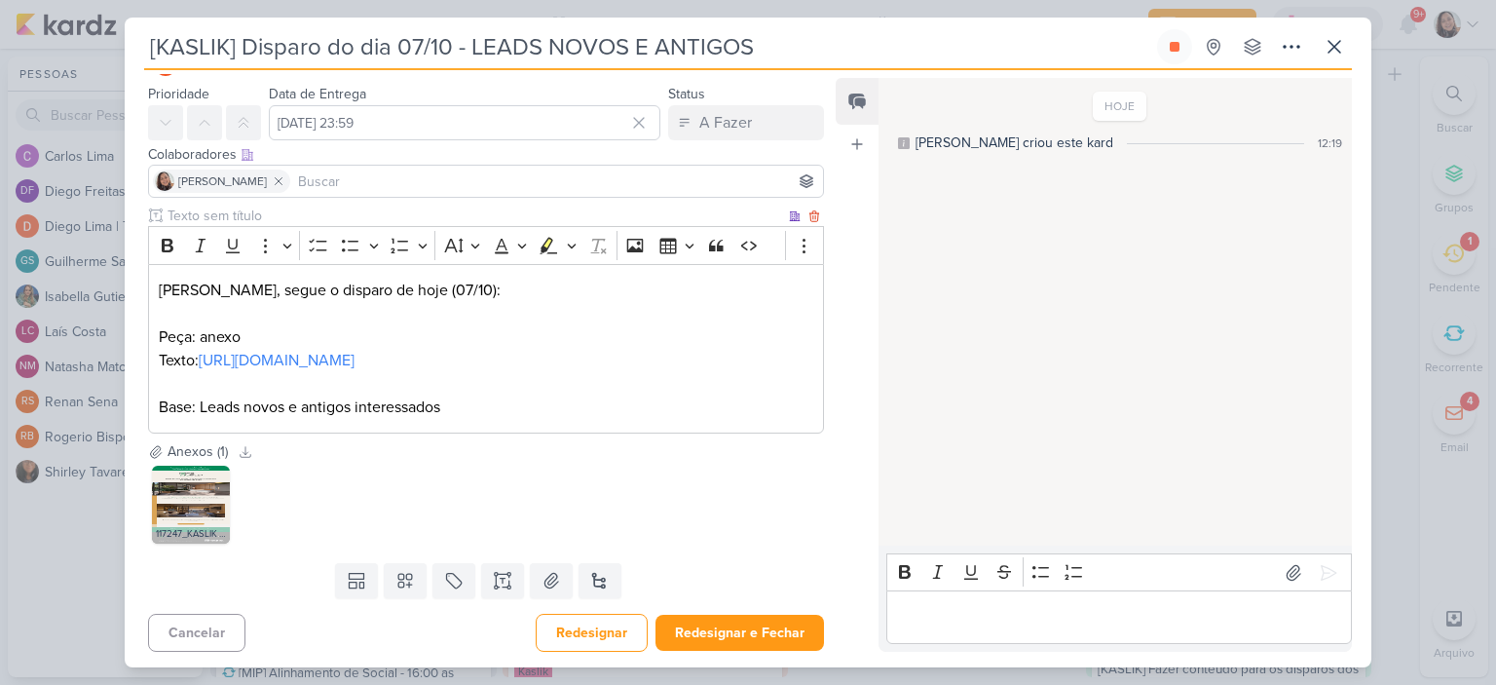
scroll to position [77, 0]
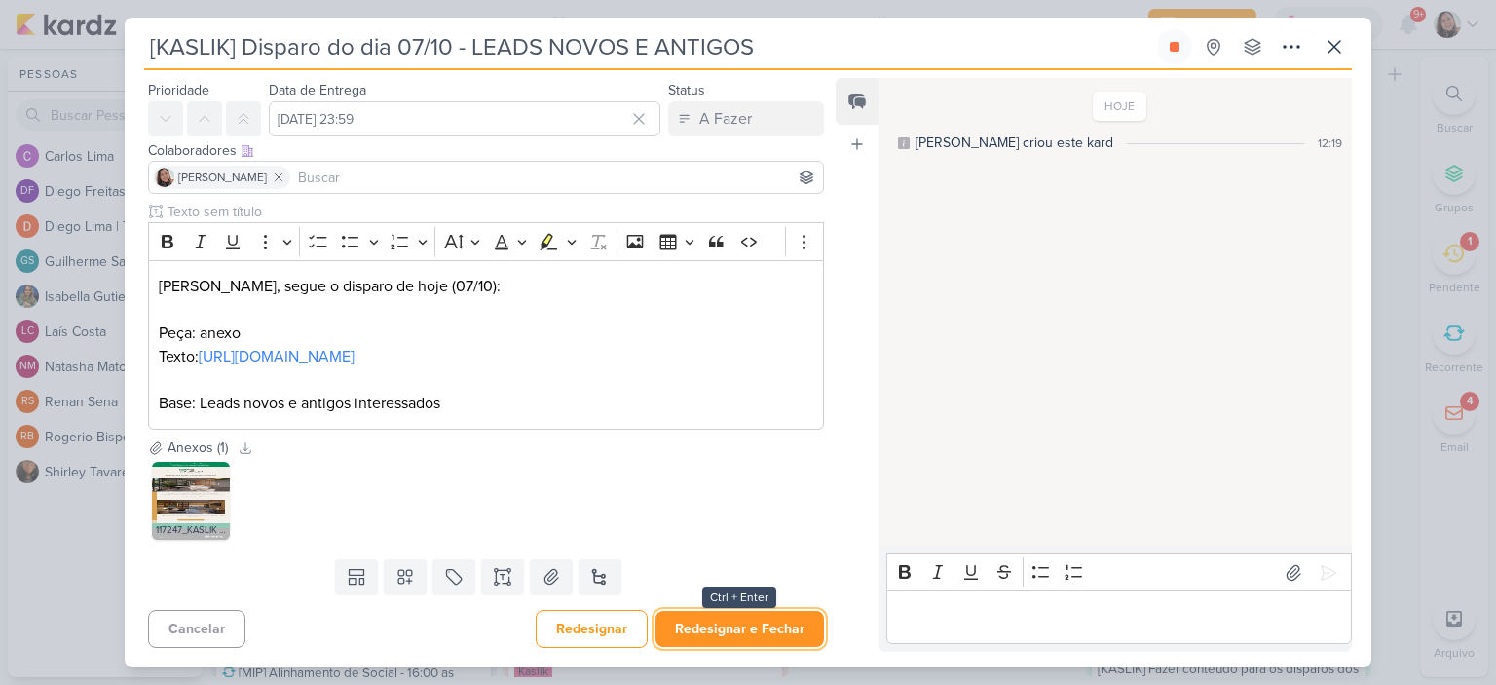
click at [731, 623] on button "Redesignar e Fechar" at bounding box center [739, 629] width 168 height 36
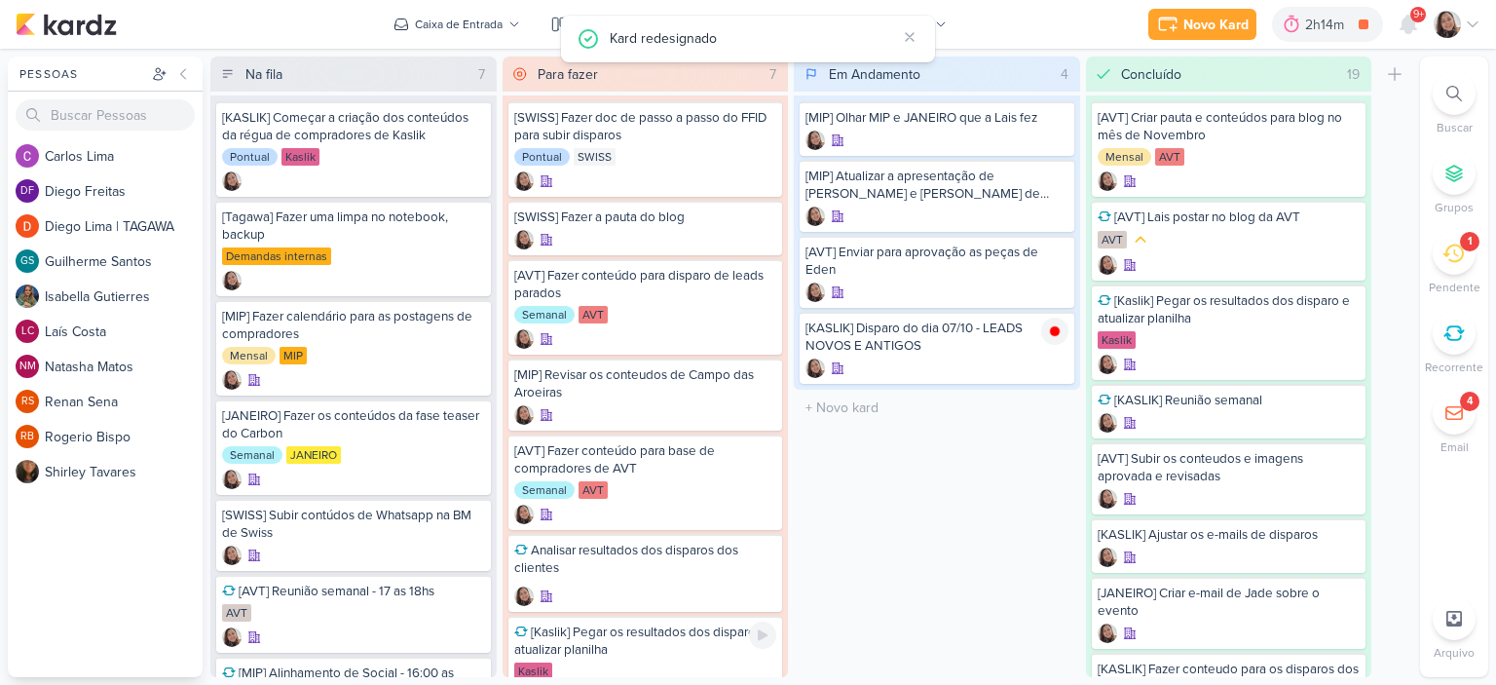
scroll to position [0, 0]
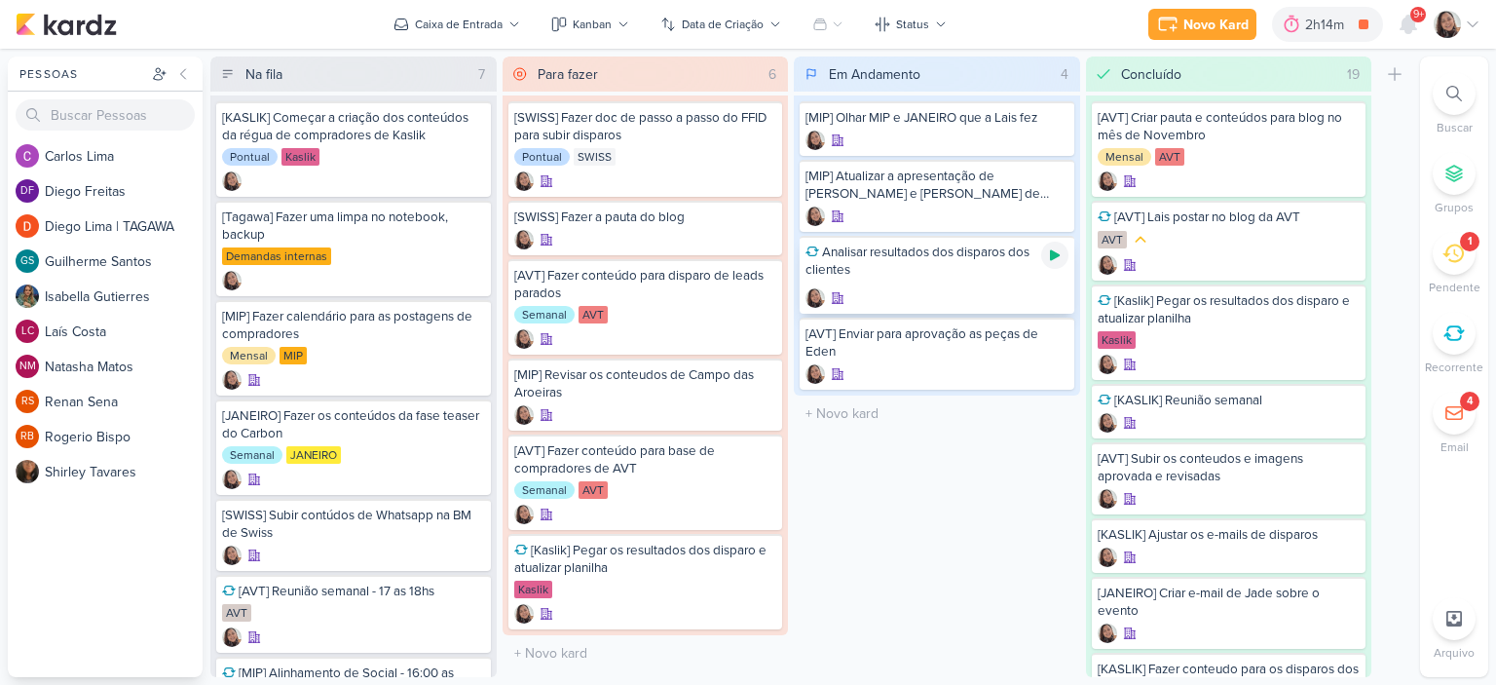
click at [1057, 252] on icon at bounding box center [1055, 255] width 10 height 11
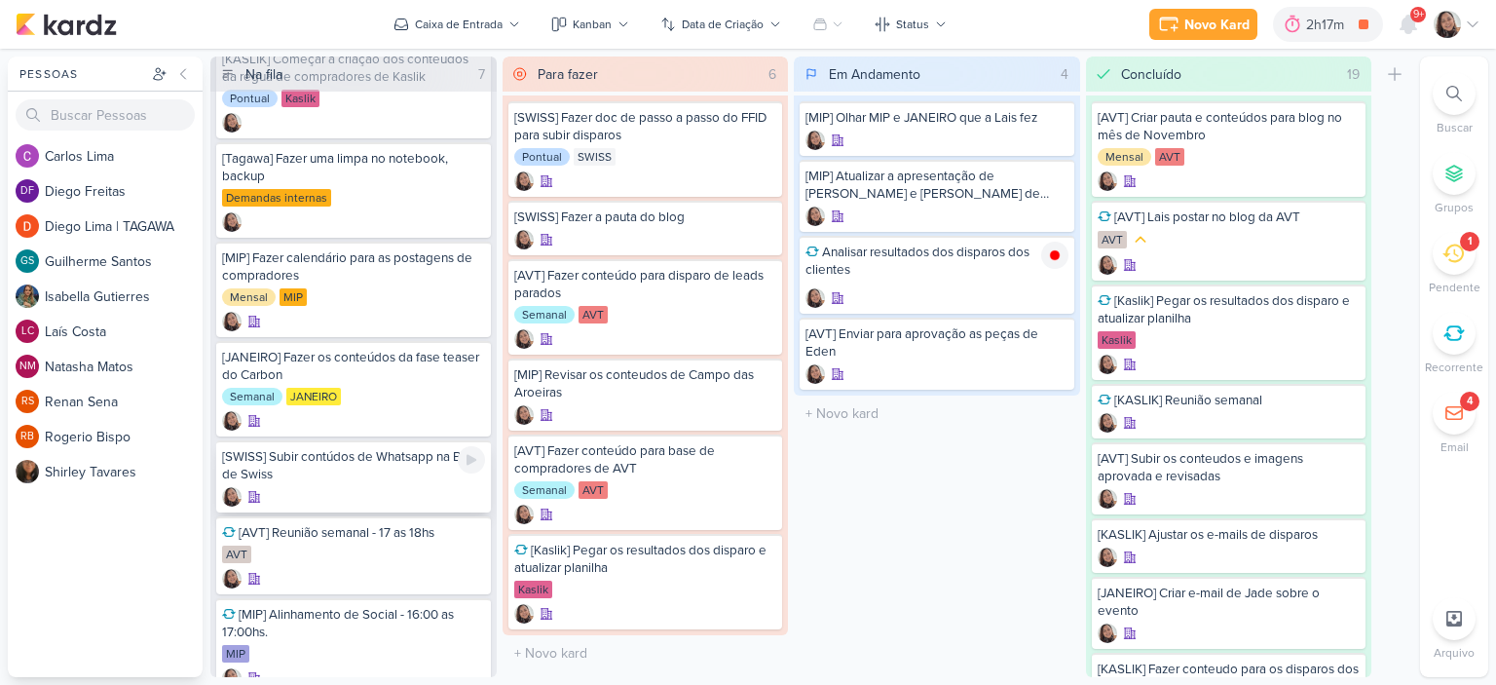
scroll to position [113, 0]
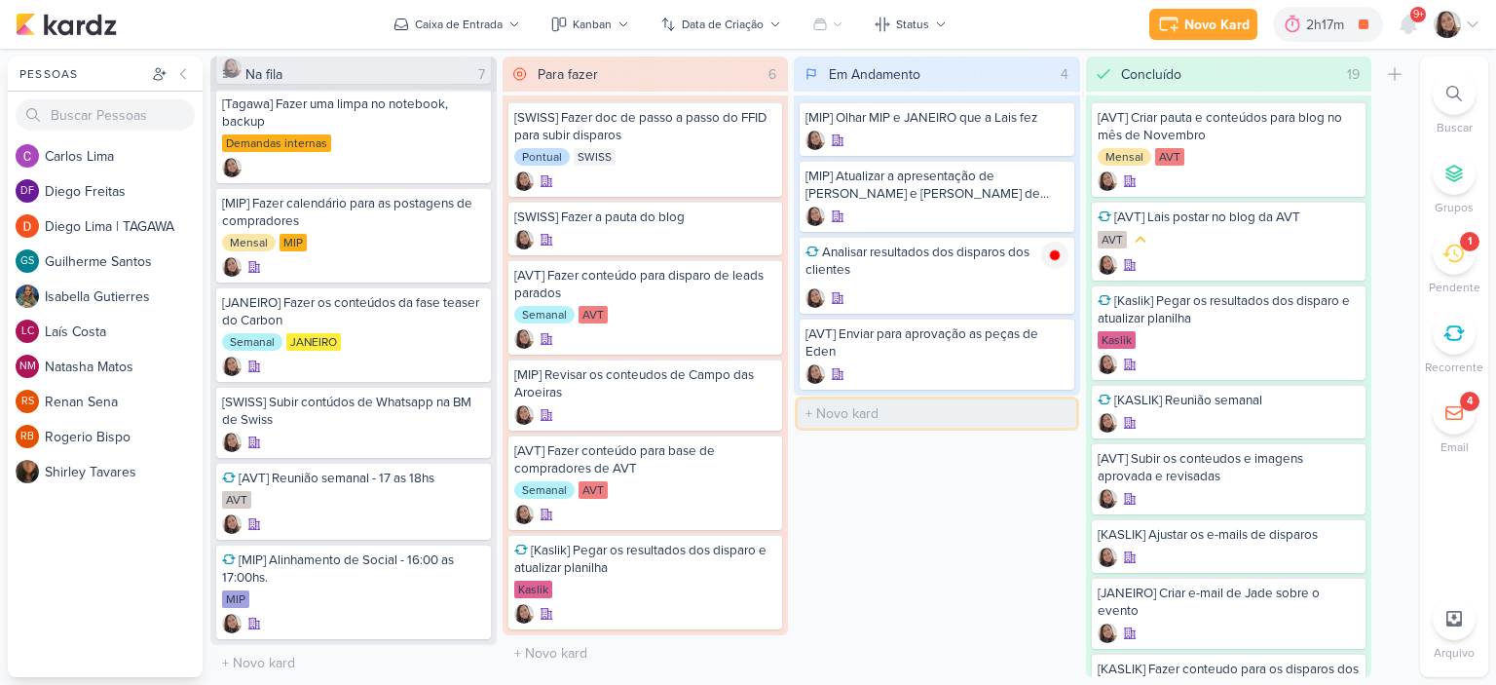
click at [843, 413] on input "text" at bounding box center [937, 413] width 279 height 28
click at [1470, 22] on icon at bounding box center [1473, 25] width 16 height 16
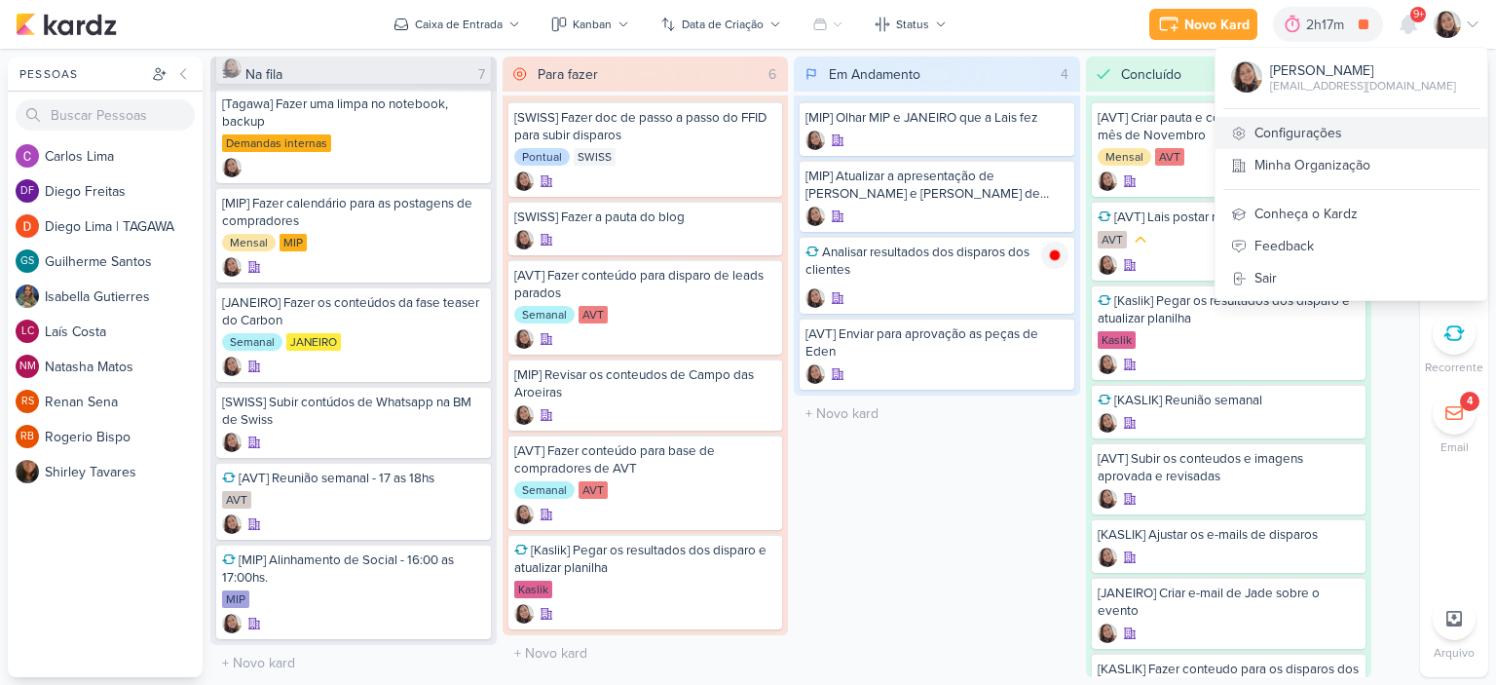
click at [1275, 123] on link "Configurações" at bounding box center [1351, 133] width 272 height 32
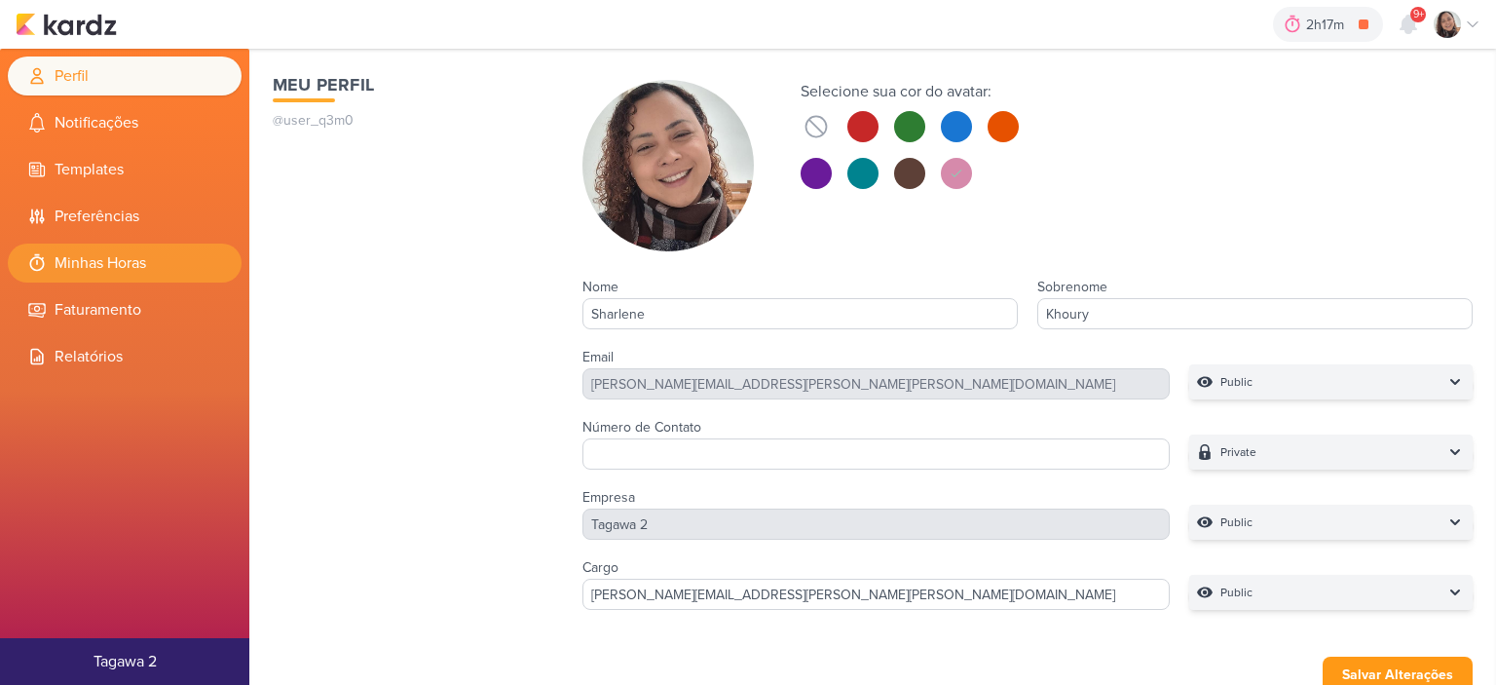
click at [114, 255] on li "Minhas Horas" at bounding box center [125, 262] width 234 height 39
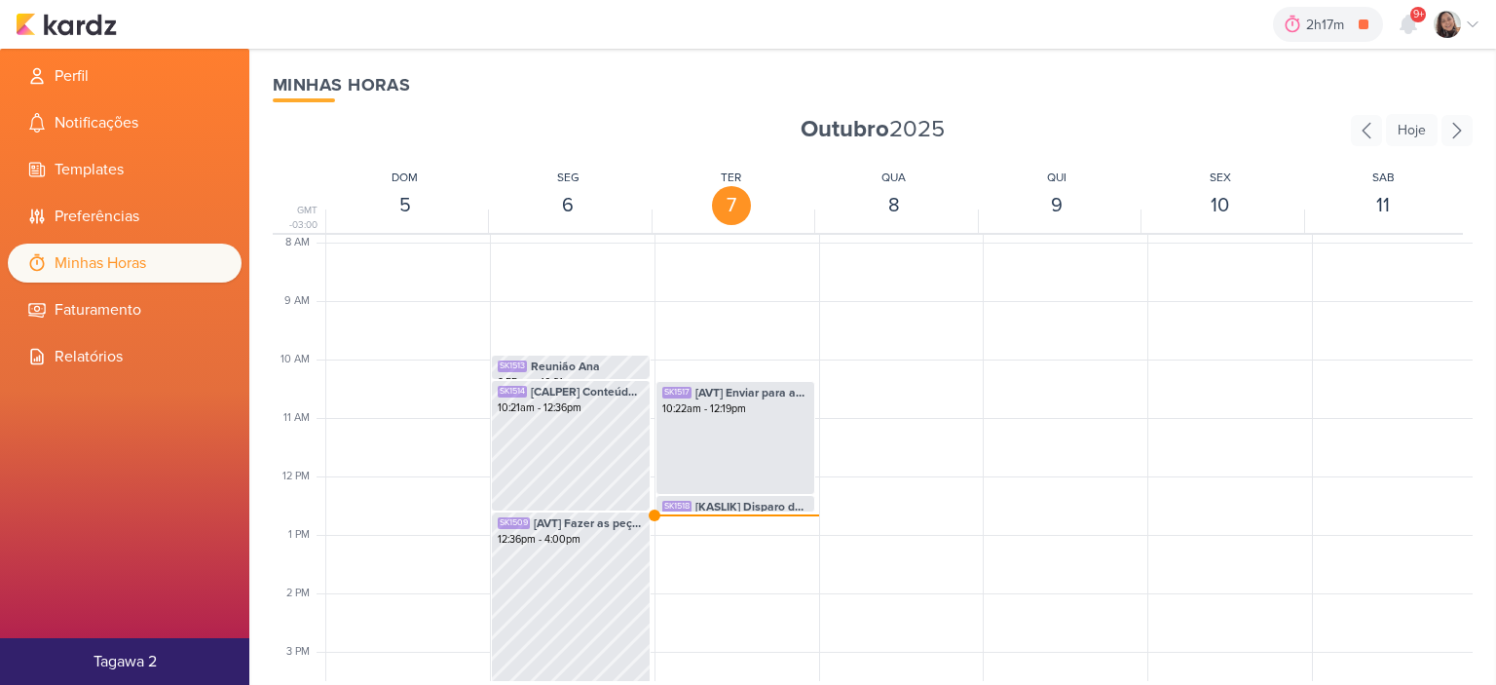
scroll to position [557, 0]
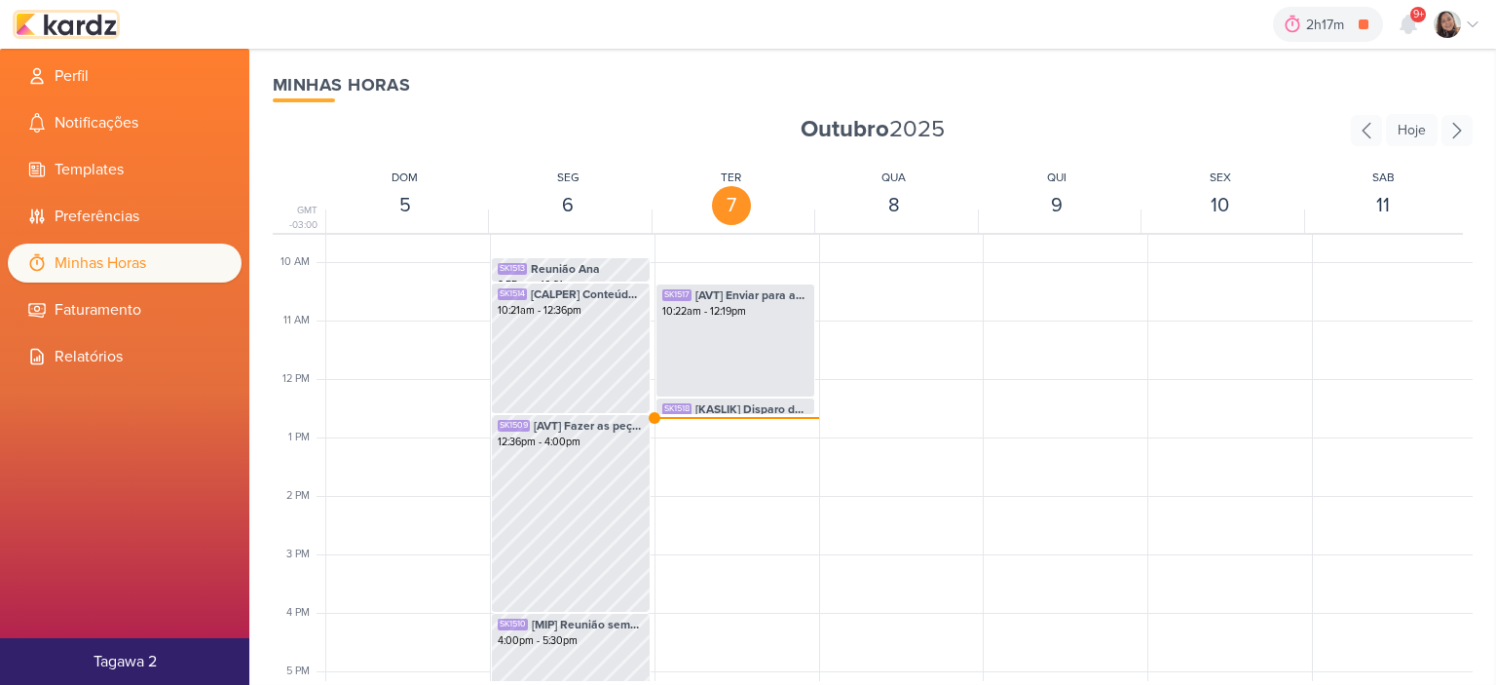
click at [82, 31] on img at bounding box center [66, 24] width 101 height 23
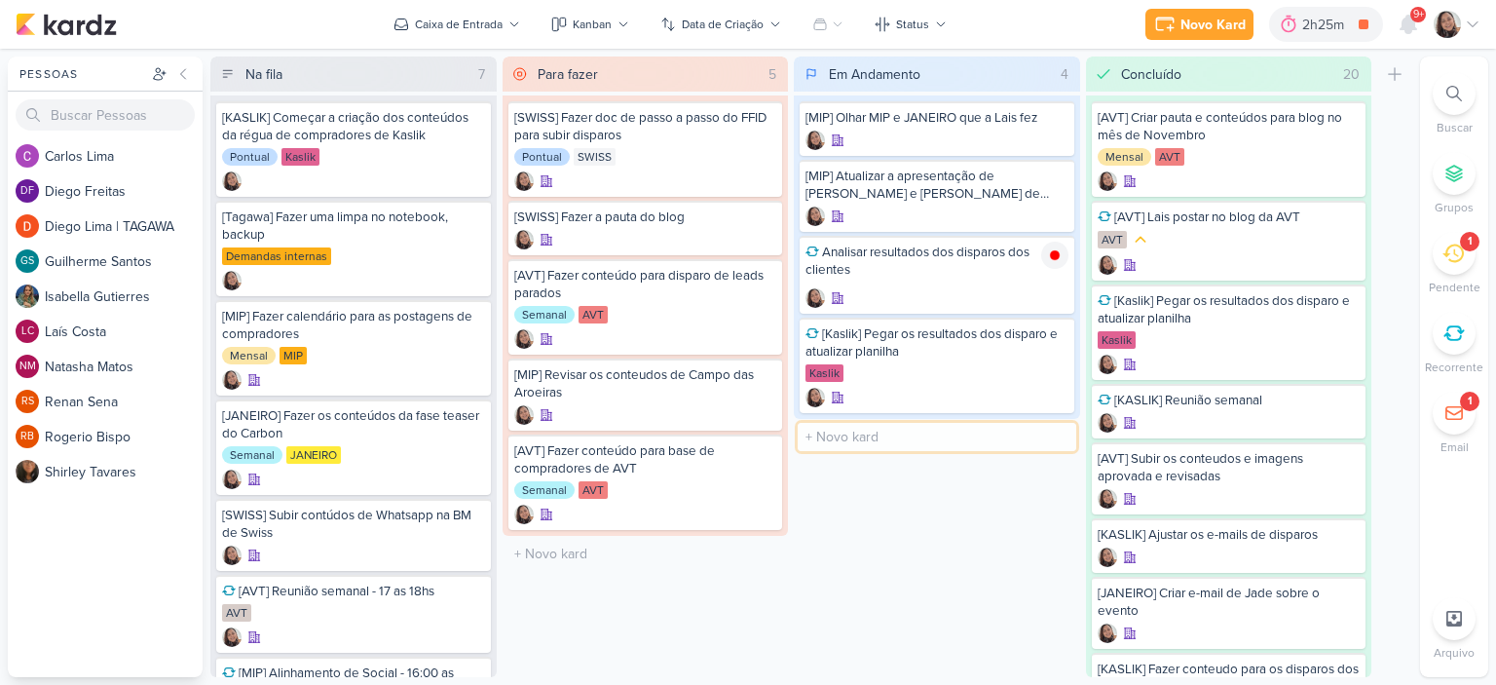
click at [867, 424] on input "text" at bounding box center [937, 437] width 279 height 28
type input "[MIP] Ajustar o blog de Outubro de acordo com o trello"
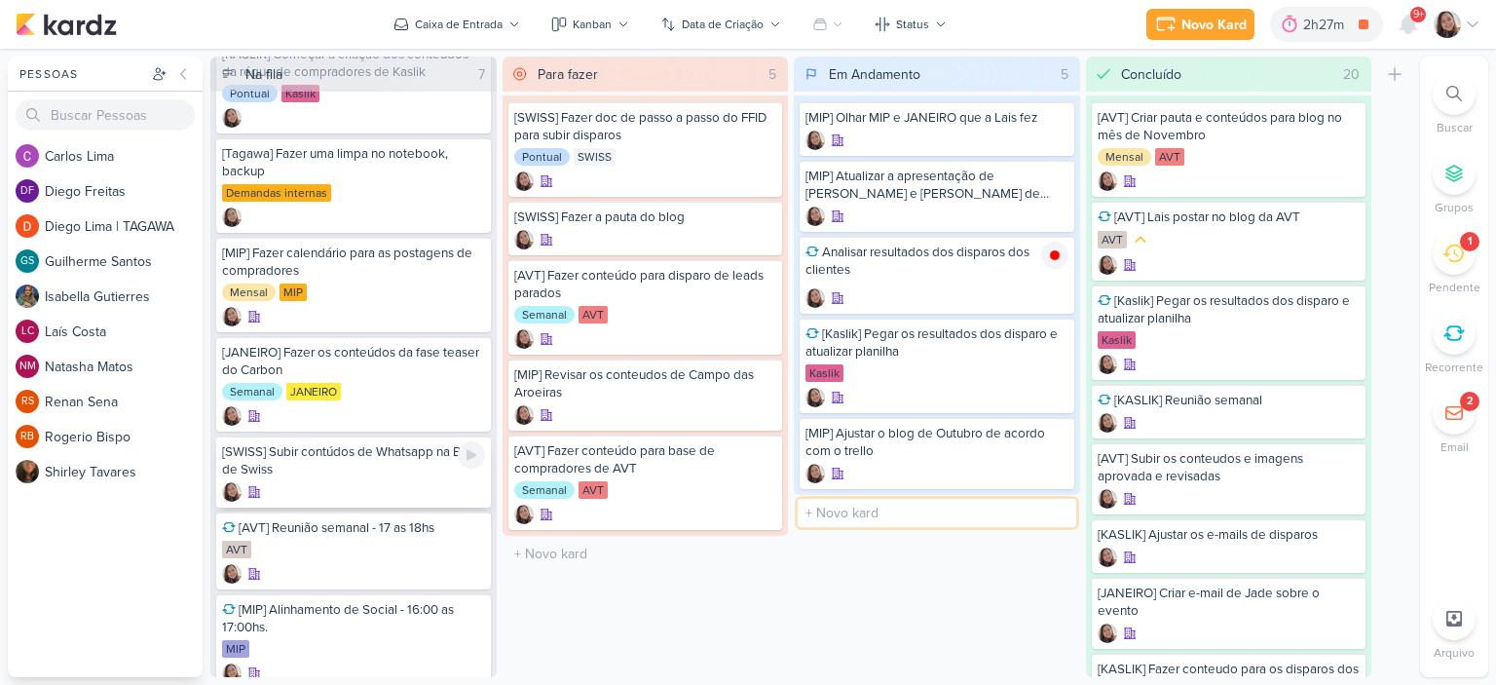
scroll to position [97, 0]
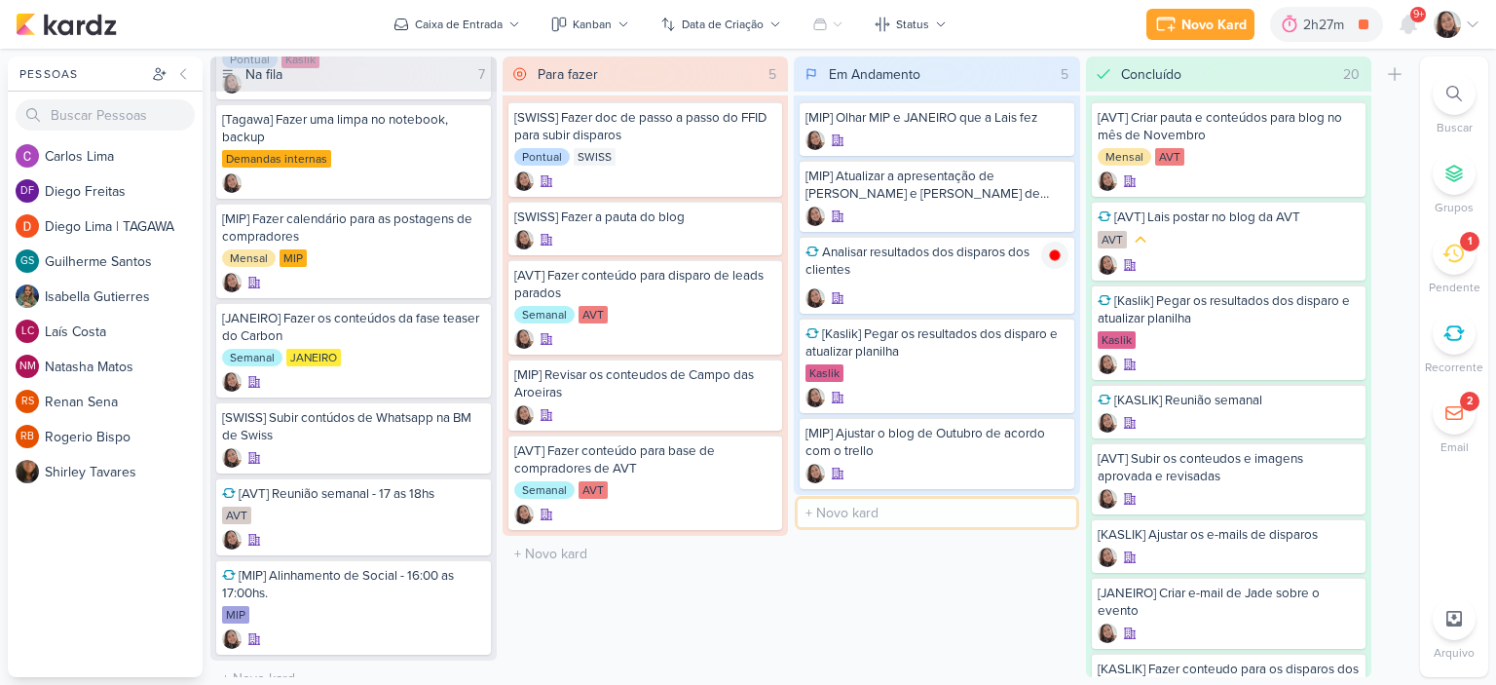
click at [919, 512] on input "text" at bounding box center [937, 513] width 279 height 28
type input "[AVT] Alteração do blog de Novembro de acordo com o trello"
click at [951, 603] on div "O título do kard deve ter menos que 100 caracteres" at bounding box center [937, 589] width 286 height 36
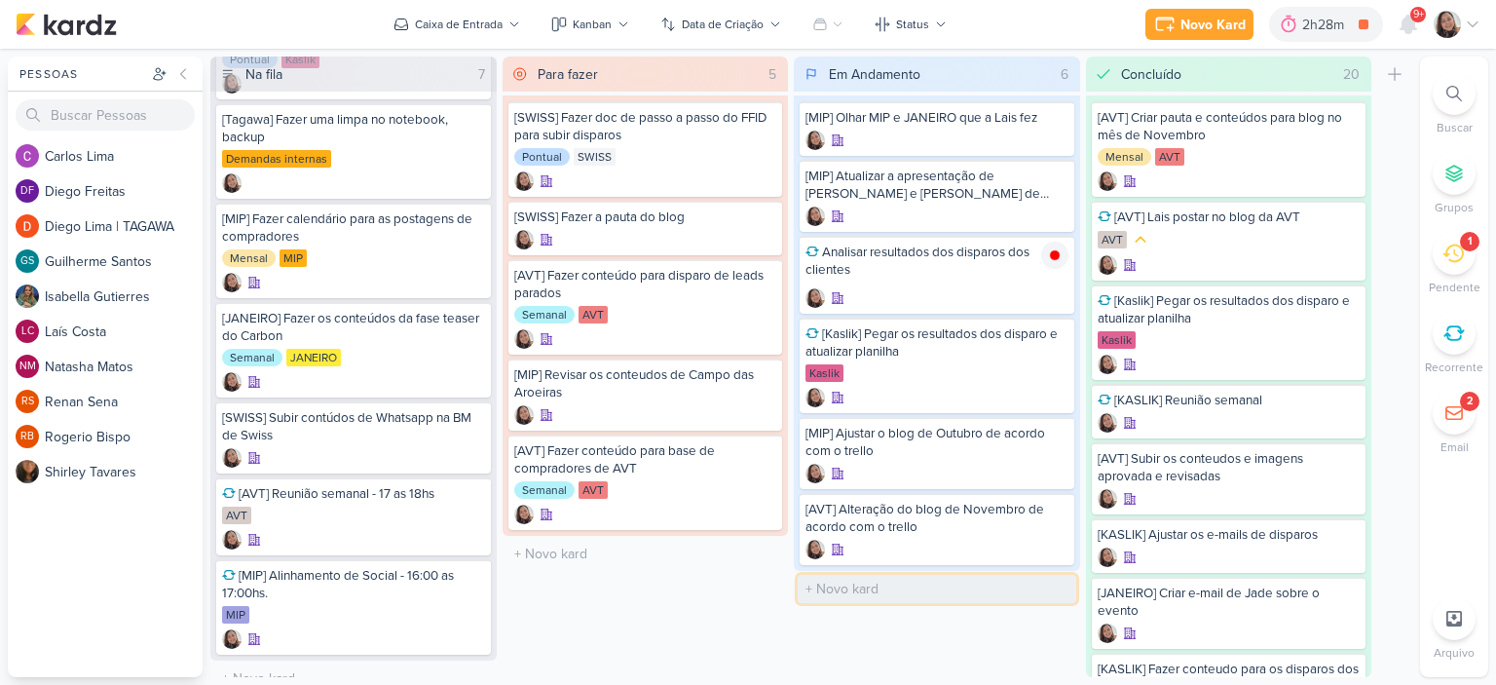
click at [946, 584] on input "text" at bounding box center [937, 589] width 279 height 28
type input "[KASLIK] Disparo do dia 08/10 - Leads noos e antigos interessados"
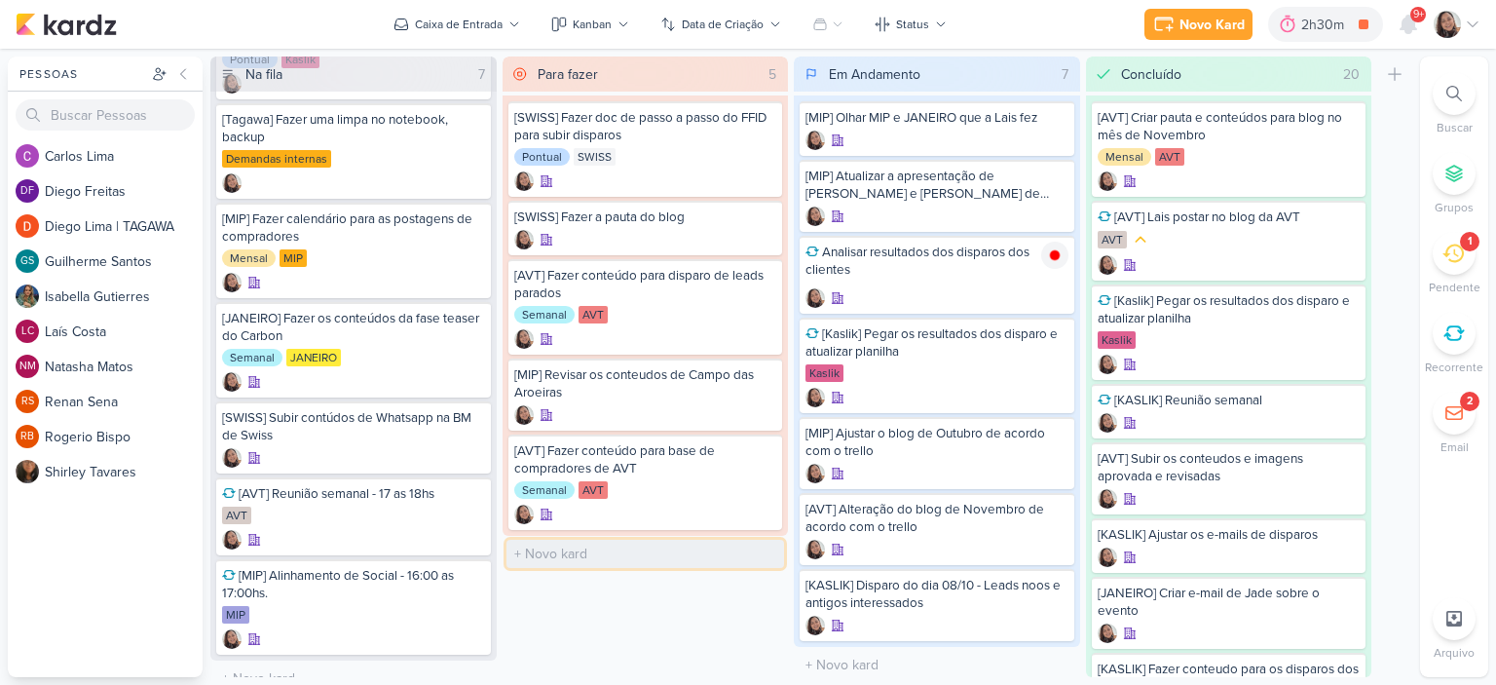
click at [570, 550] on input "text" at bounding box center [645, 554] width 279 height 28
type input "[KASLIK] Disparo do dia 08/10 - Corretores"
click at [1055, 588] on icon at bounding box center [1055, 588] width 16 height 16
click at [962, 603] on div "[KASLIK] Disparo do dia 08/10 - Leads noos e antigos interessados" at bounding box center [936, 594] width 263 height 35
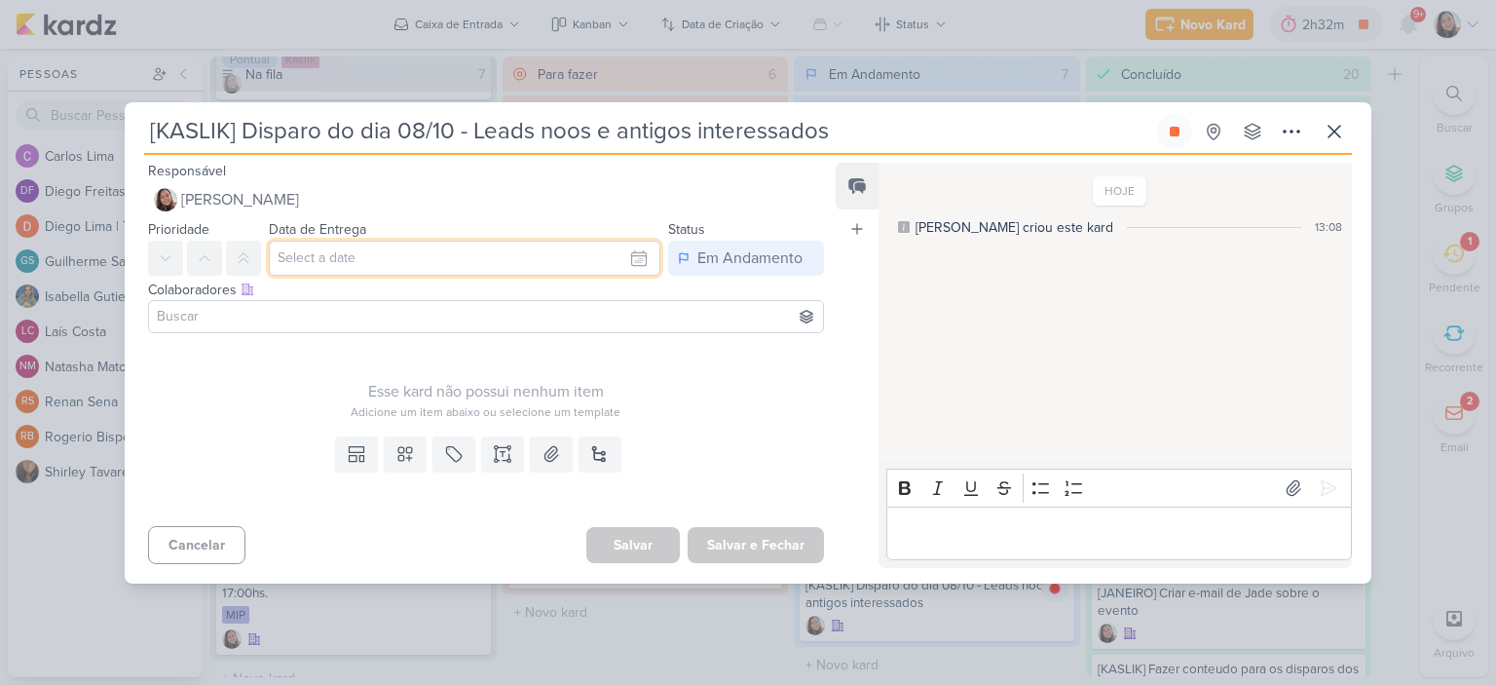
click at [392, 249] on input "text" at bounding box center [464, 258] width 391 height 35
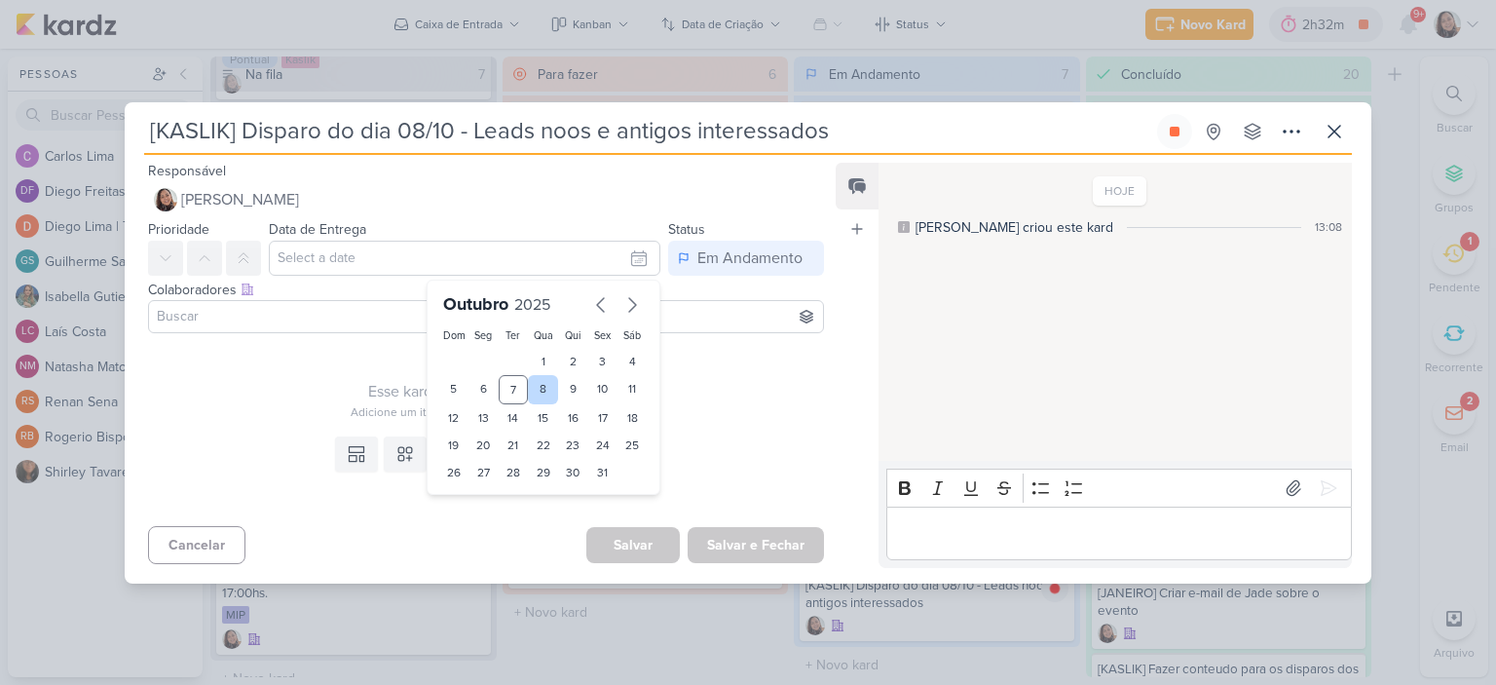
click at [540, 385] on div "8" at bounding box center [543, 389] width 30 height 29
type input "8 de outubro de 2025 às 23:59"
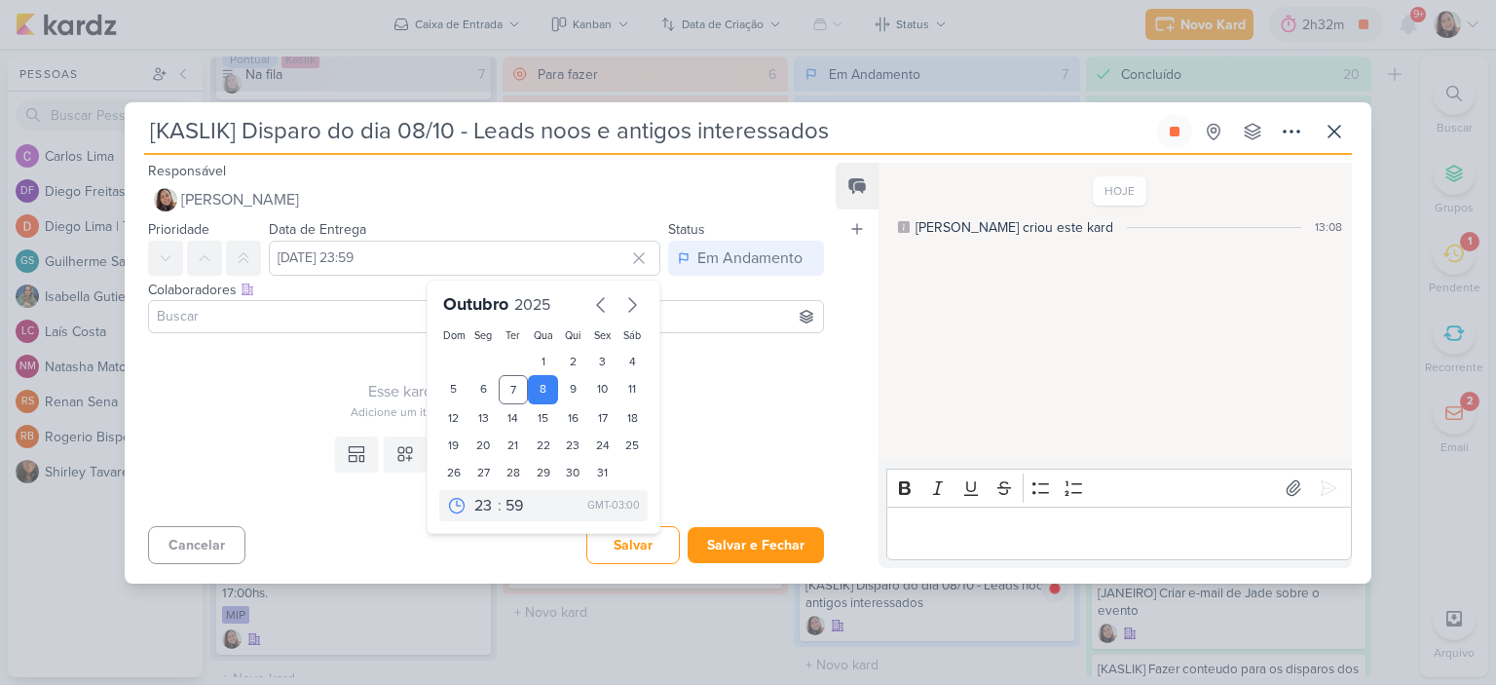
click at [716, 320] on input at bounding box center [486, 316] width 666 height 23
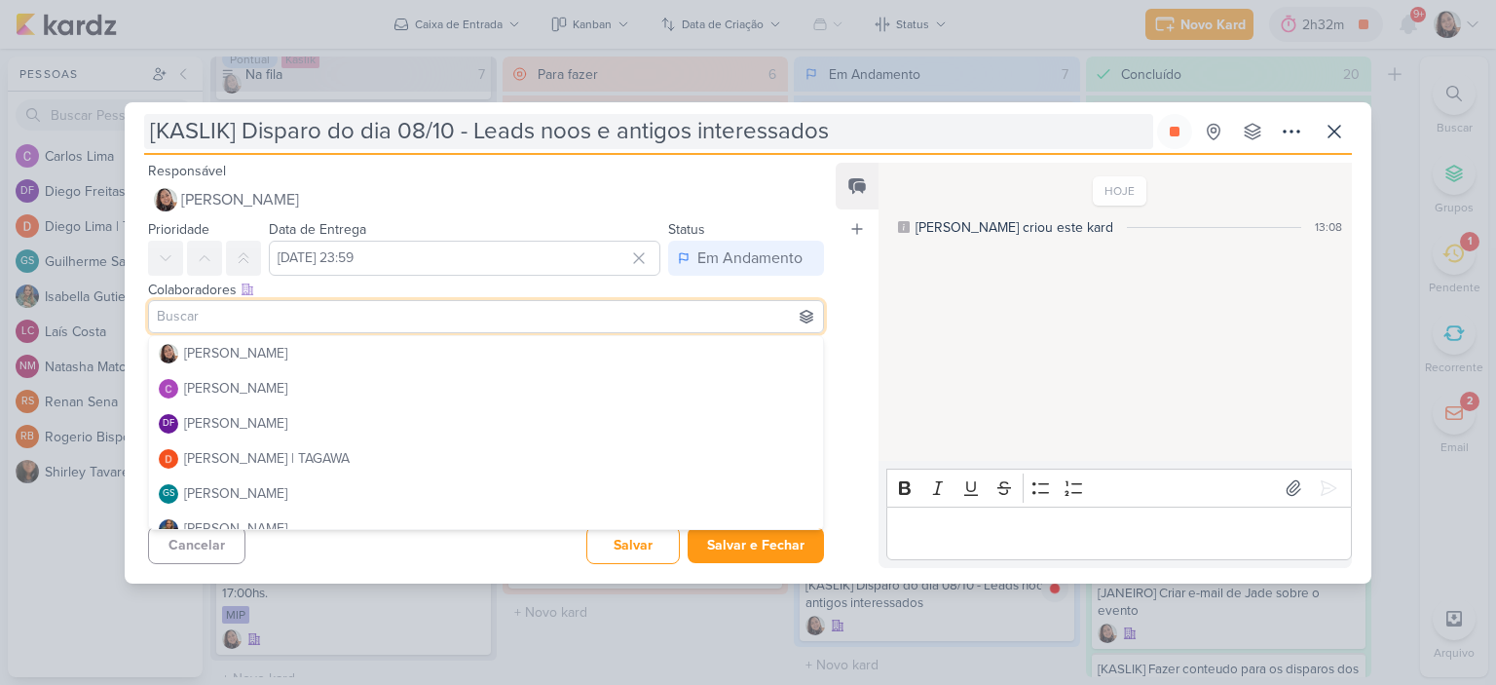
click at [563, 134] on input "[KASLIK] Disparo do dia 08/10 - Leads noos e antigos interessados" at bounding box center [648, 131] width 1009 height 35
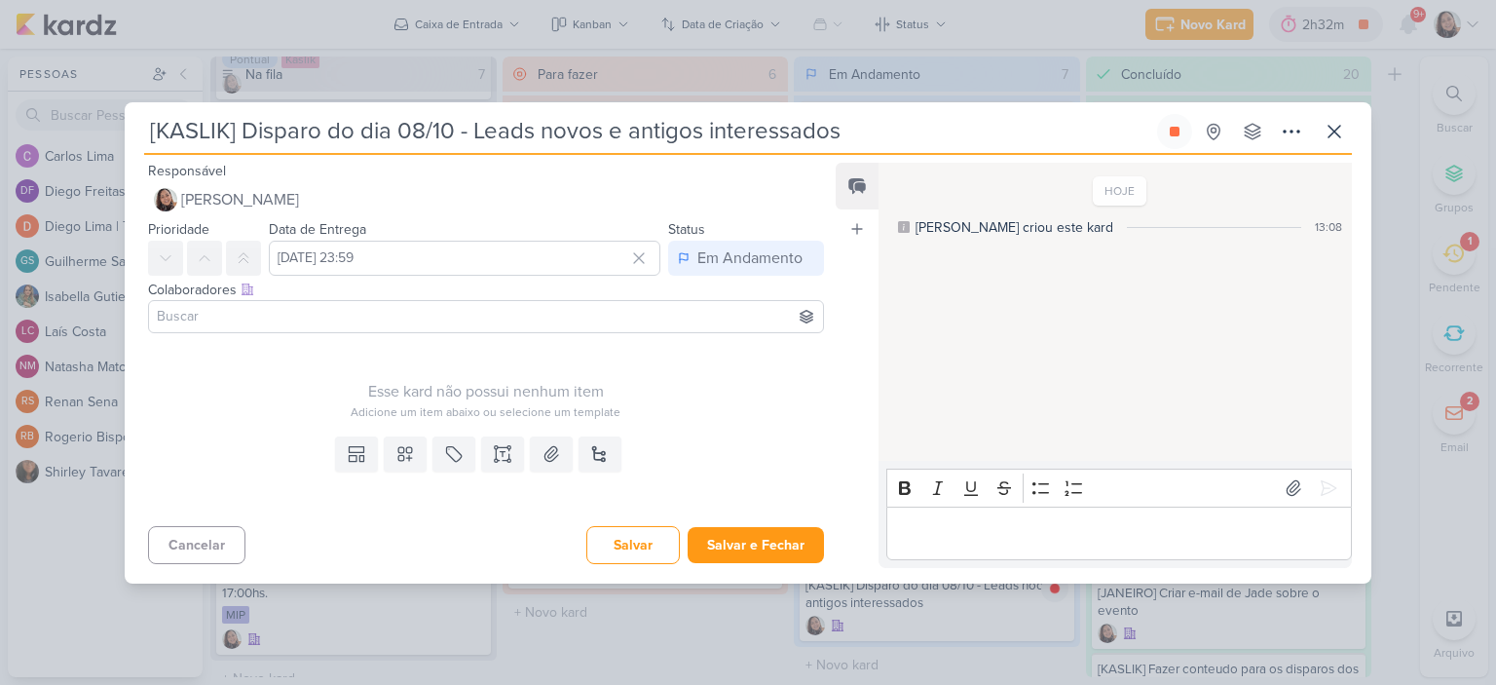
type input "[KASLIK] Disparo do dia 08/10 - Leads novos e antigos interessados"
click at [566, 319] on input at bounding box center [486, 316] width 666 height 23
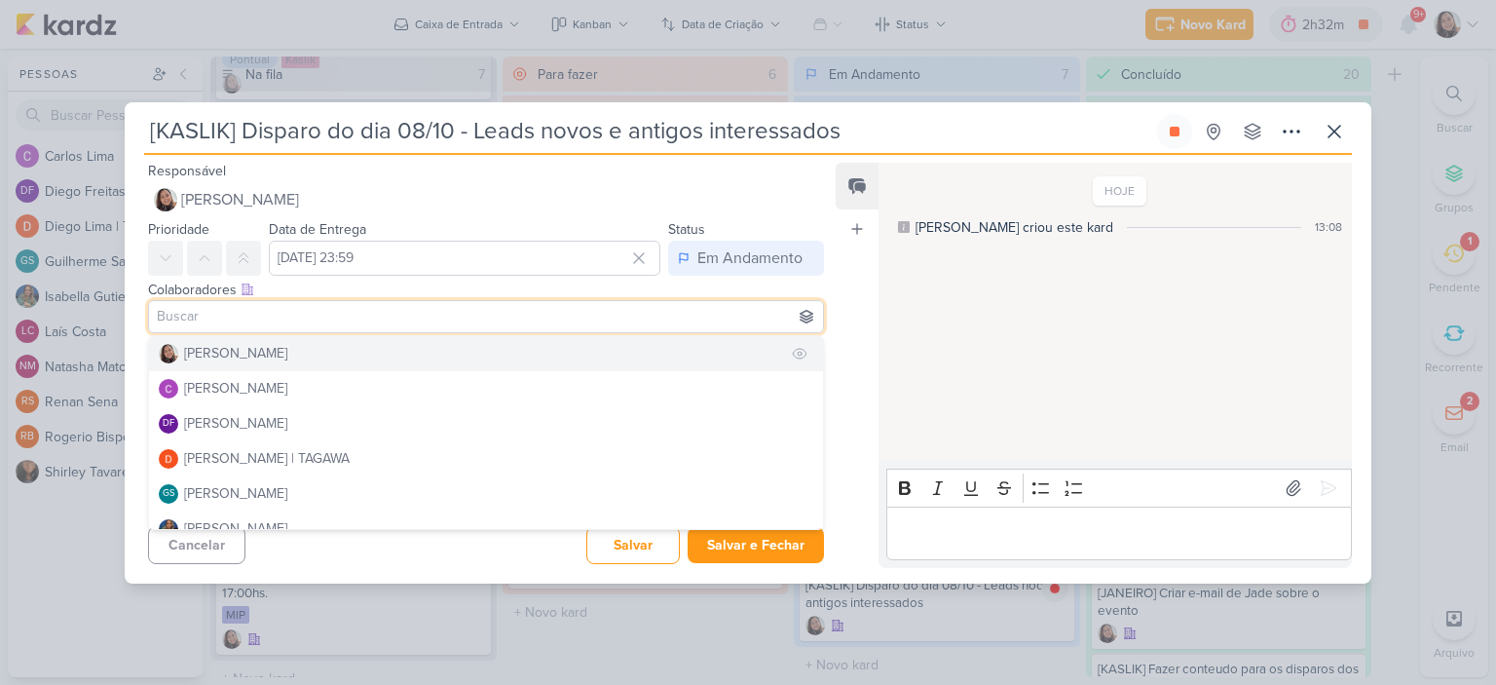
click at [227, 351] on div "[PERSON_NAME]" at bounding box center [235, 353] width 103 height 20
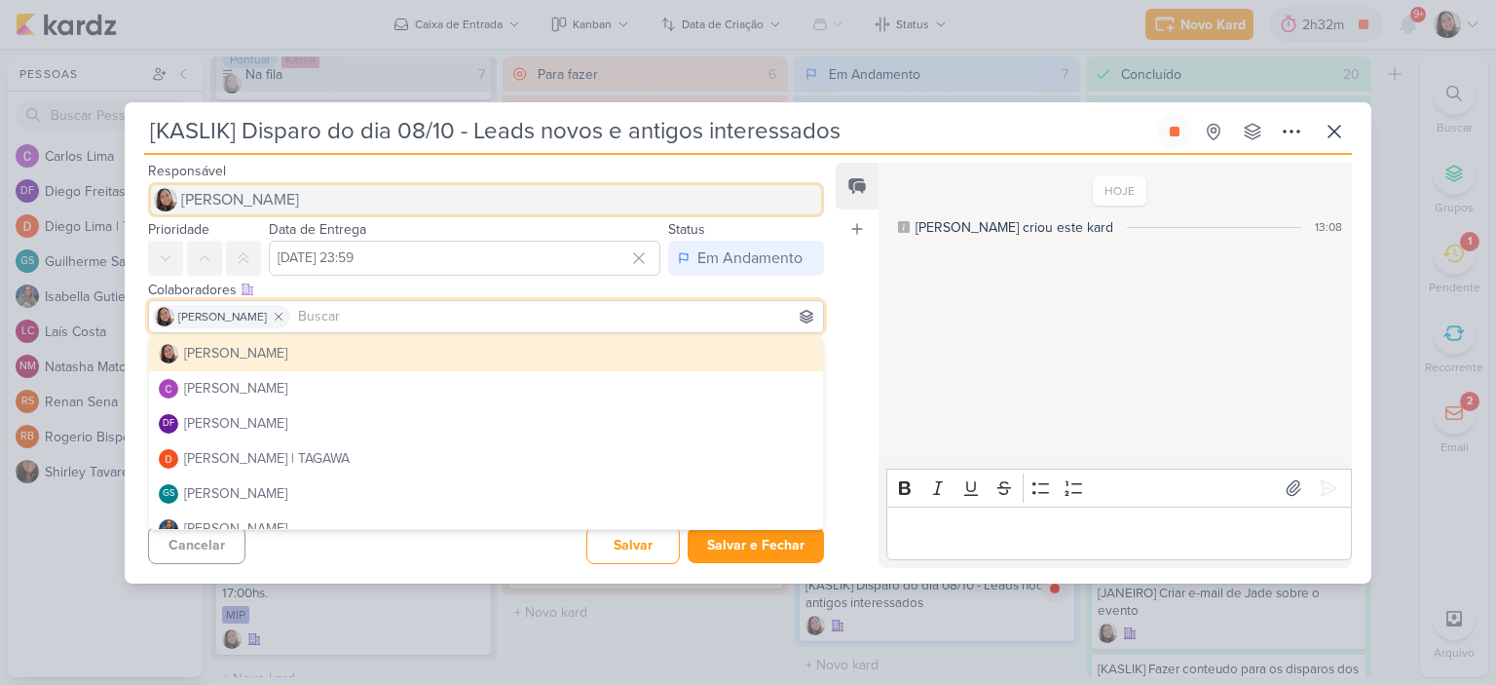
click at [531, 203] on button "[PERSON_NAME]" at bounding box center [486, 199] width 676 height 35
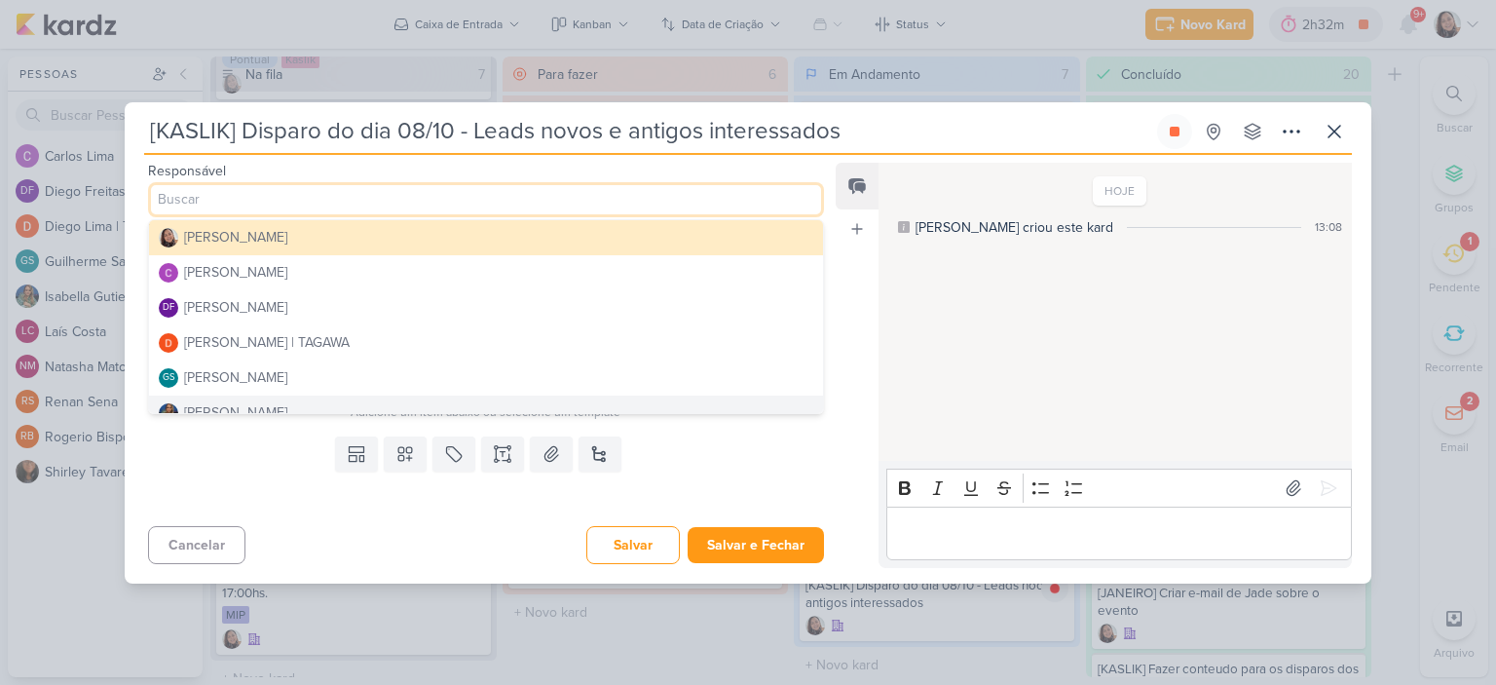
click at [797, 430] on div "Templates Campos Personalizados Marcadores Caixa De Texto Anexo Novo Subkard" at bounding box center [478, 474] width 707 height 90
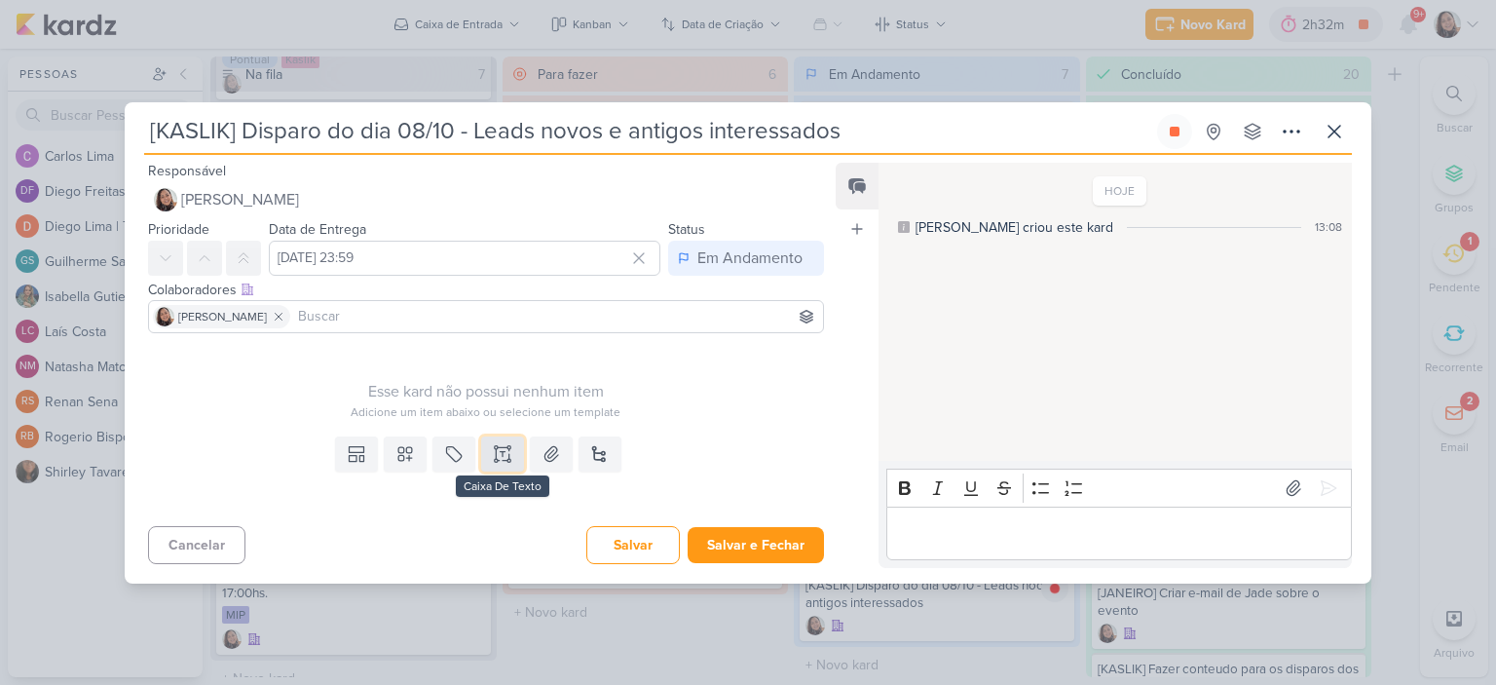
click at [505, 454] on icon at bounding box center [502, 453] width 19 height 19
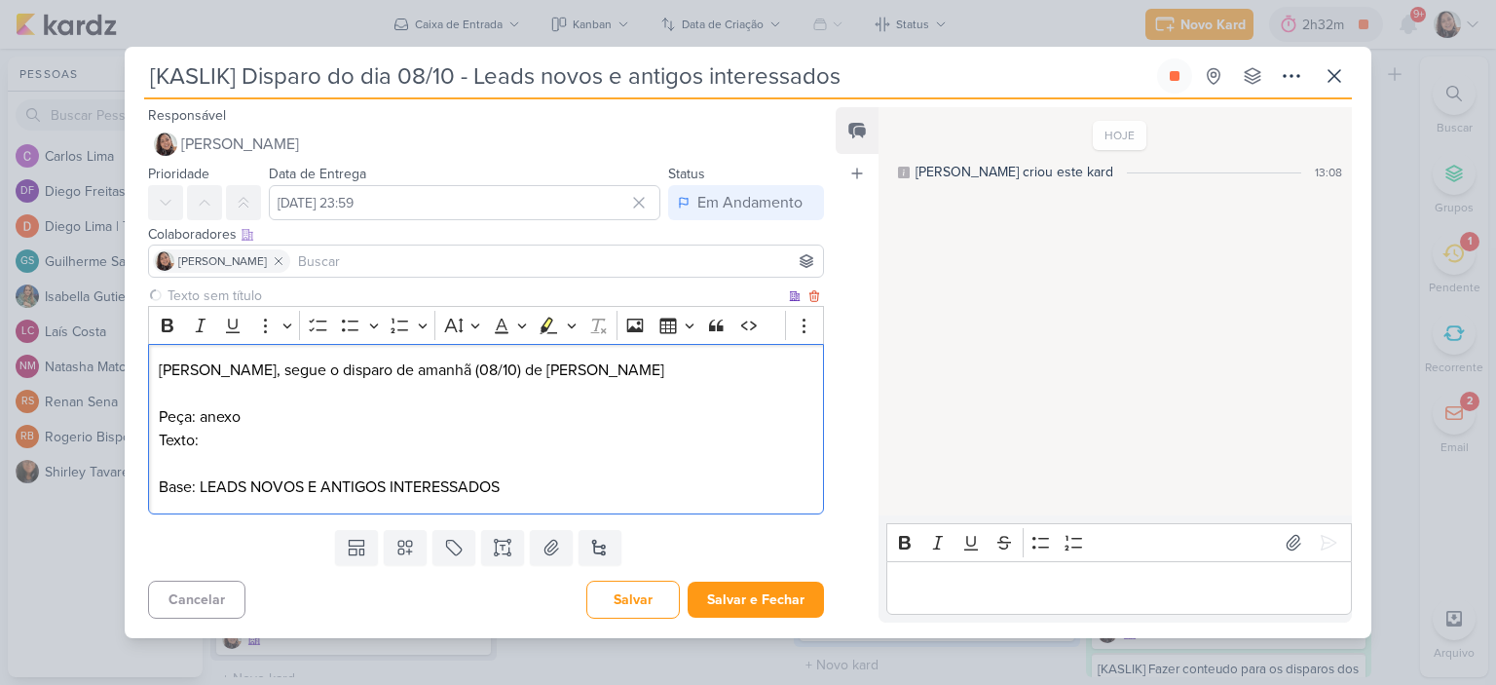
click at [528, 441] on p "Peça: anexo Texto:" at bounding box center [486, 428] width 654 height 47
click at [347, 436] on p "Peça: anexo Texto:" at bounding box center [486, 428] width 654 height 47
click at [557, 557] on button at bounding box center [551, 547] width 43 height 35
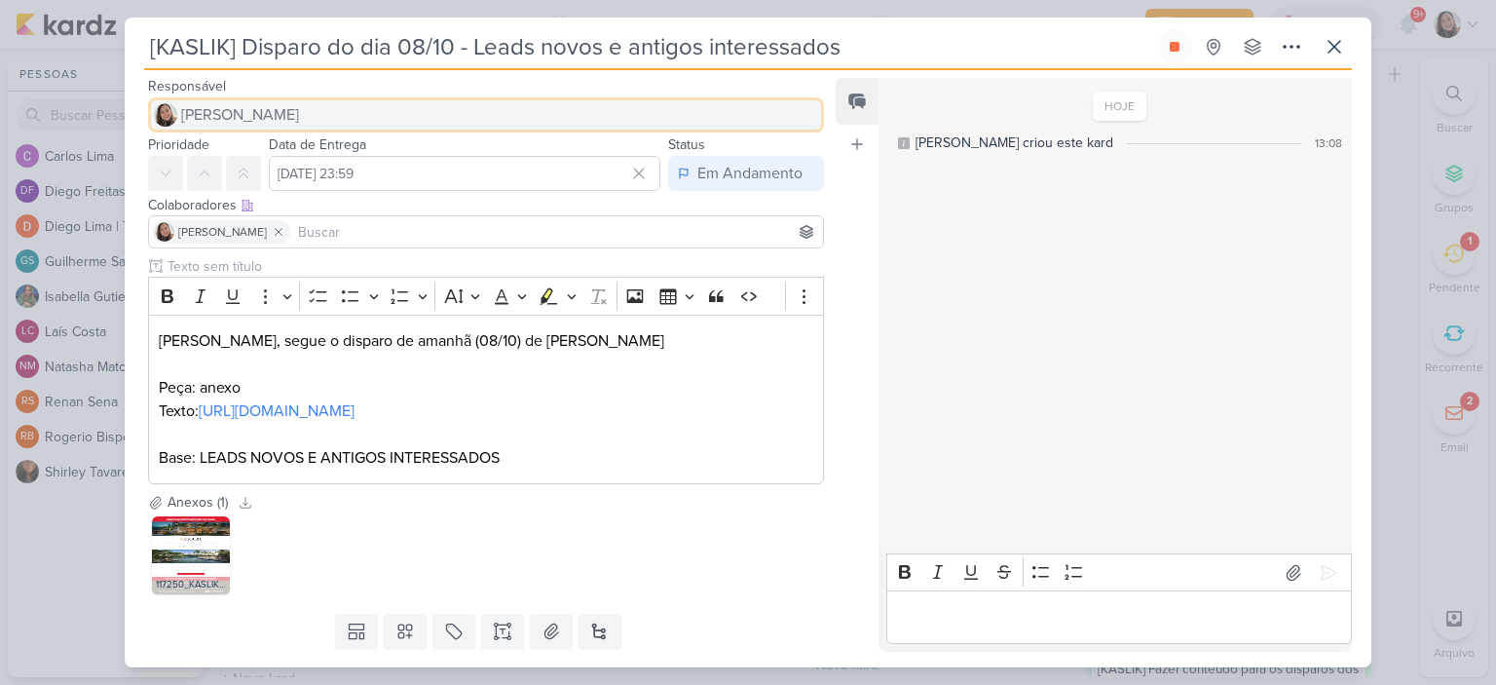
click at [265, 106] on span "[PERSON_NAME]" at bounding box center [240, 114] width 118 height 23
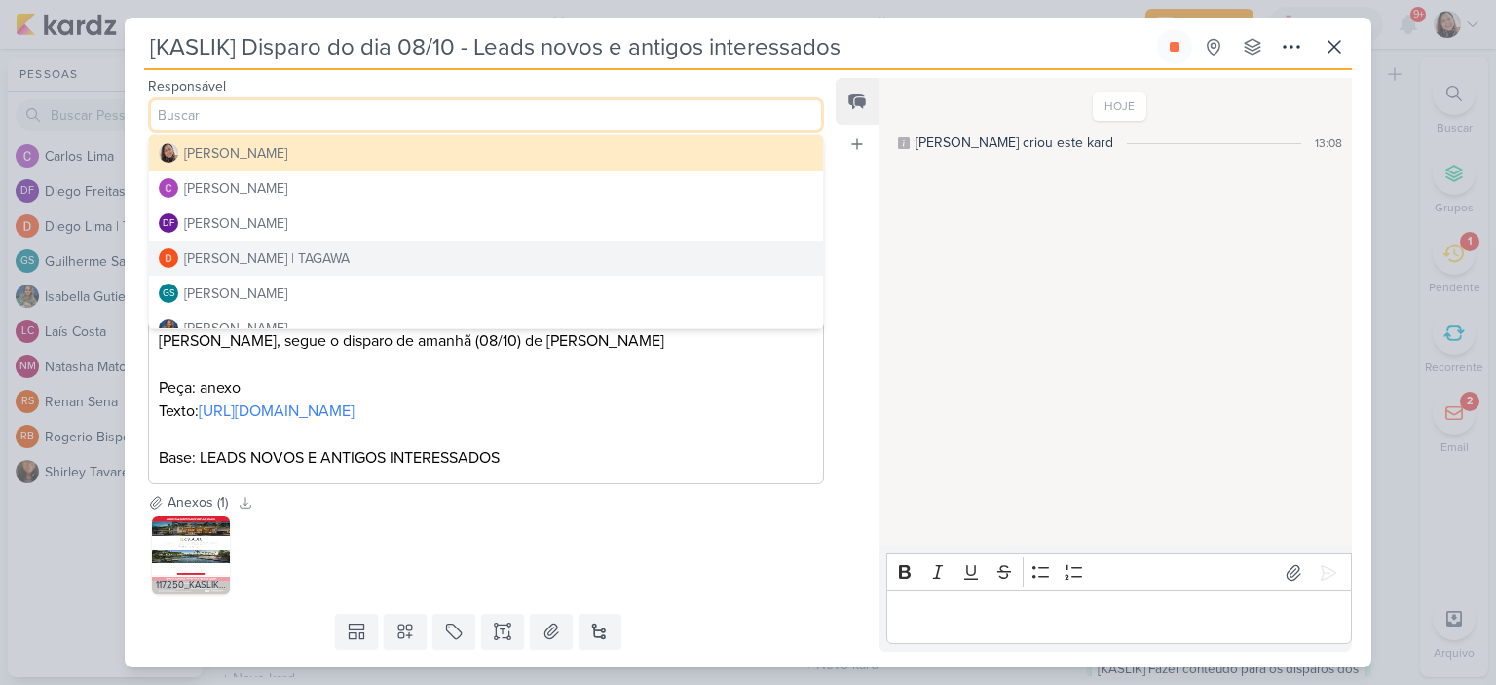
click at [269, 255] on div "Diego Lima | TAGAWA" at bounding box center [267, 258] width 166 height 20
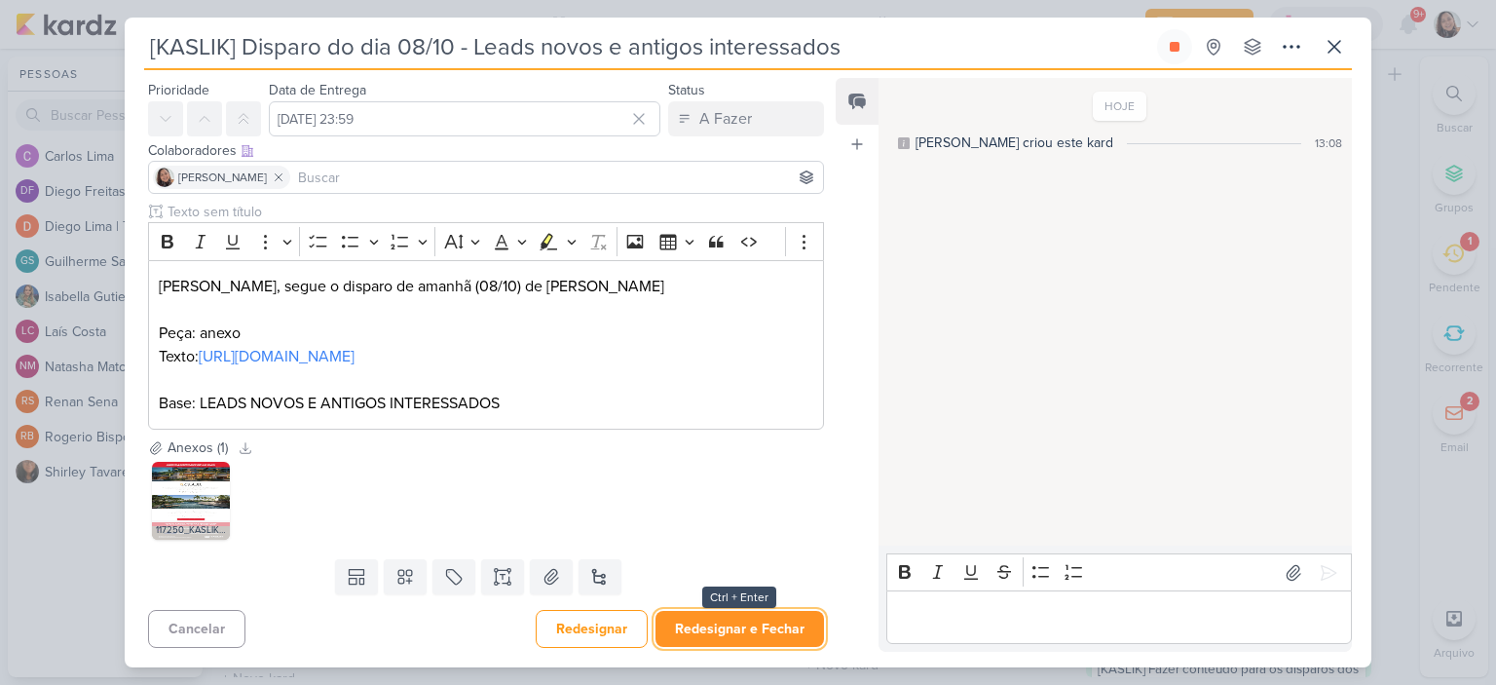
click at [701, 624] on button "Redesignar e Fechar" at bounding box center [739, 629] width 168 height 36
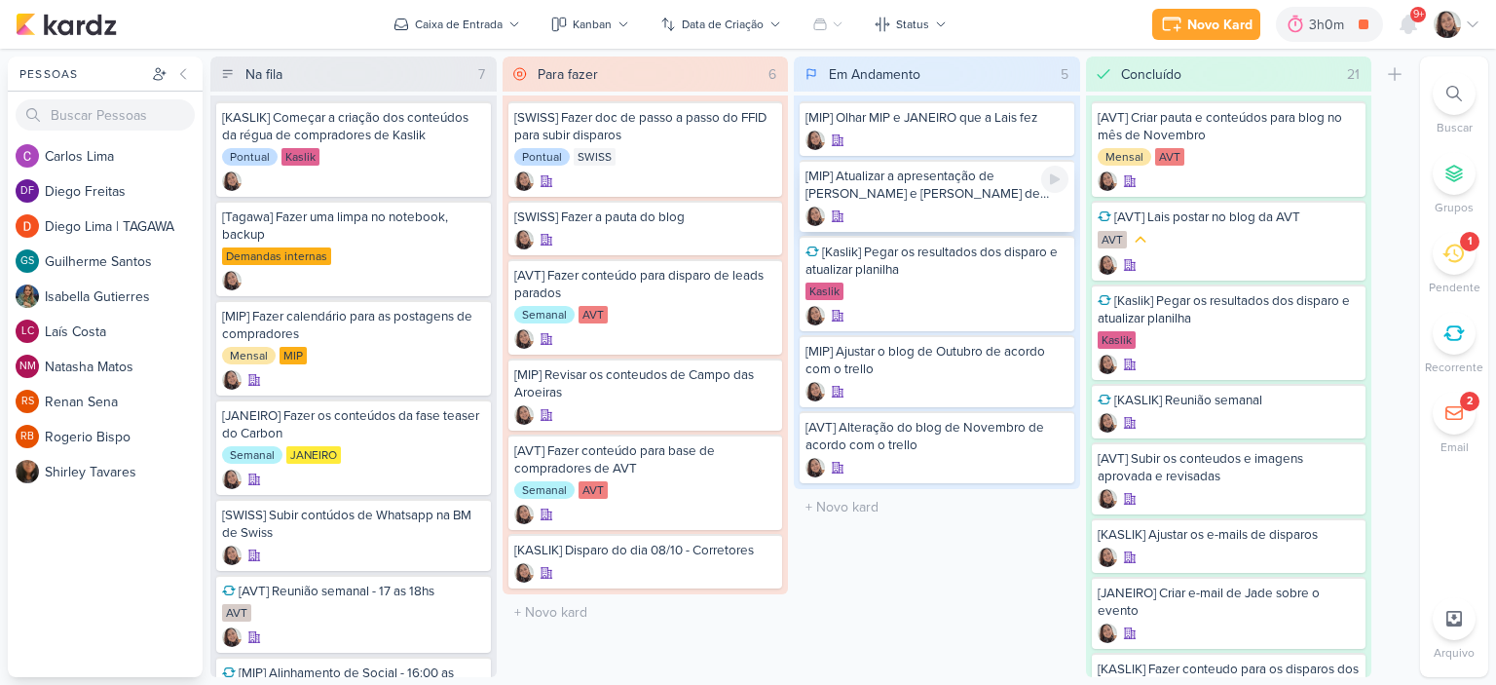
click at [940, 198] on div "[MIP] Atualizar a apresentação de [PERSON_NAME] e [PERSON_NAME] de resultados e…" at bounding box center [936, 185] width 263 height 35
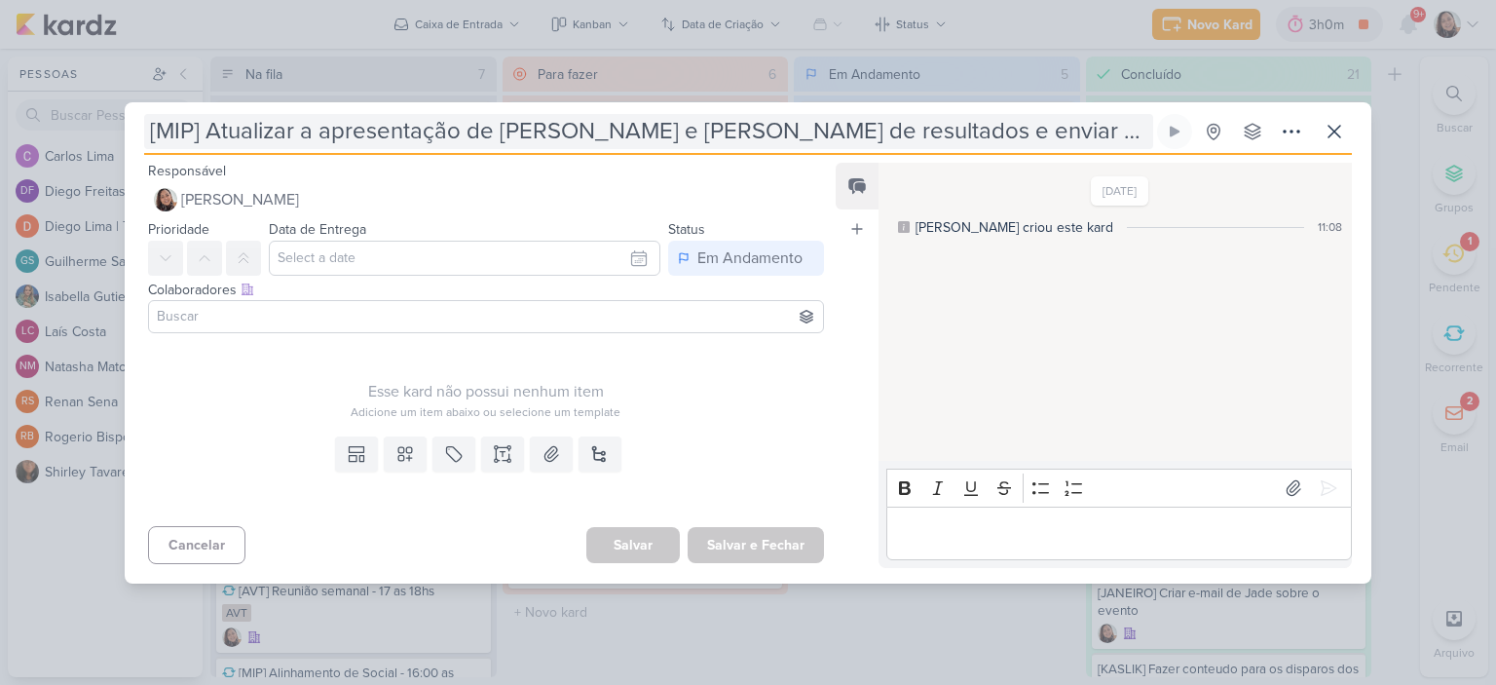
click at [220, 123] on input "[MIP] Atualizar a apresentação de [PERSON_NAME] e [PERSON_NAME] de resultados e…" at bounding box center [648, 131] width 1009 height 35
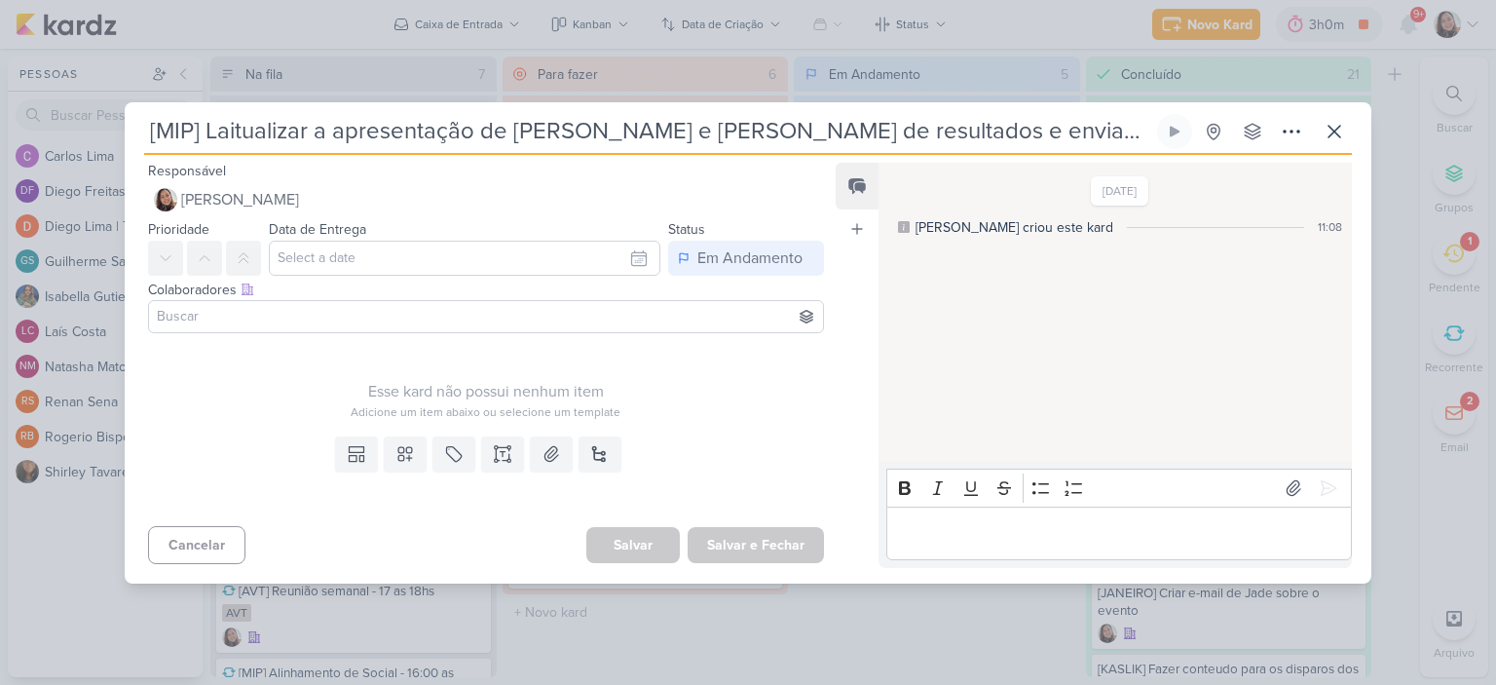
type input "[MIP] Laistualizar a apresentação de [PERSON_NAME] e [PERSON_NAME] de resultado…"
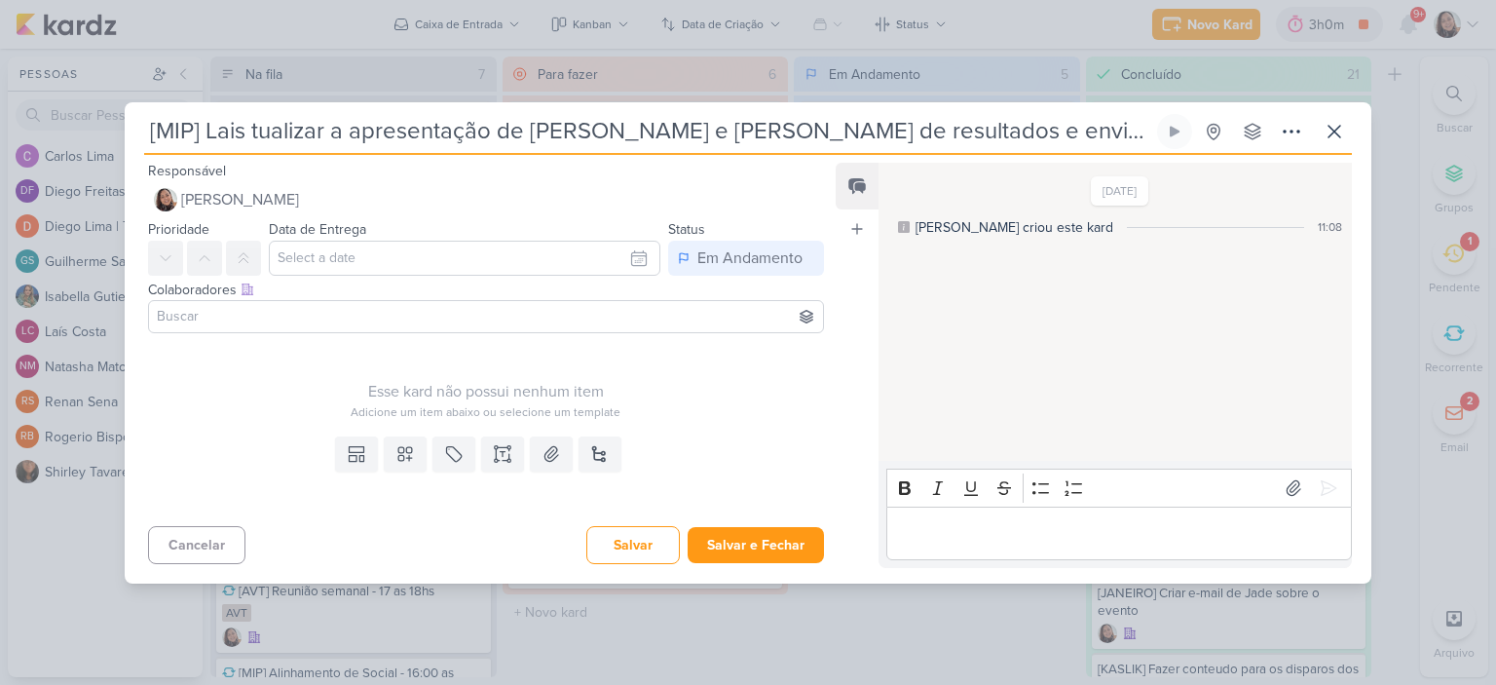
type input "[MIP] Lais atualizar a apresentação de MIP e [PERSON_NAME] de resultados e envi…"
click at [782, 542] on button "Salvar e Fechar" at bounding box center [756, 545] width 136 height 36
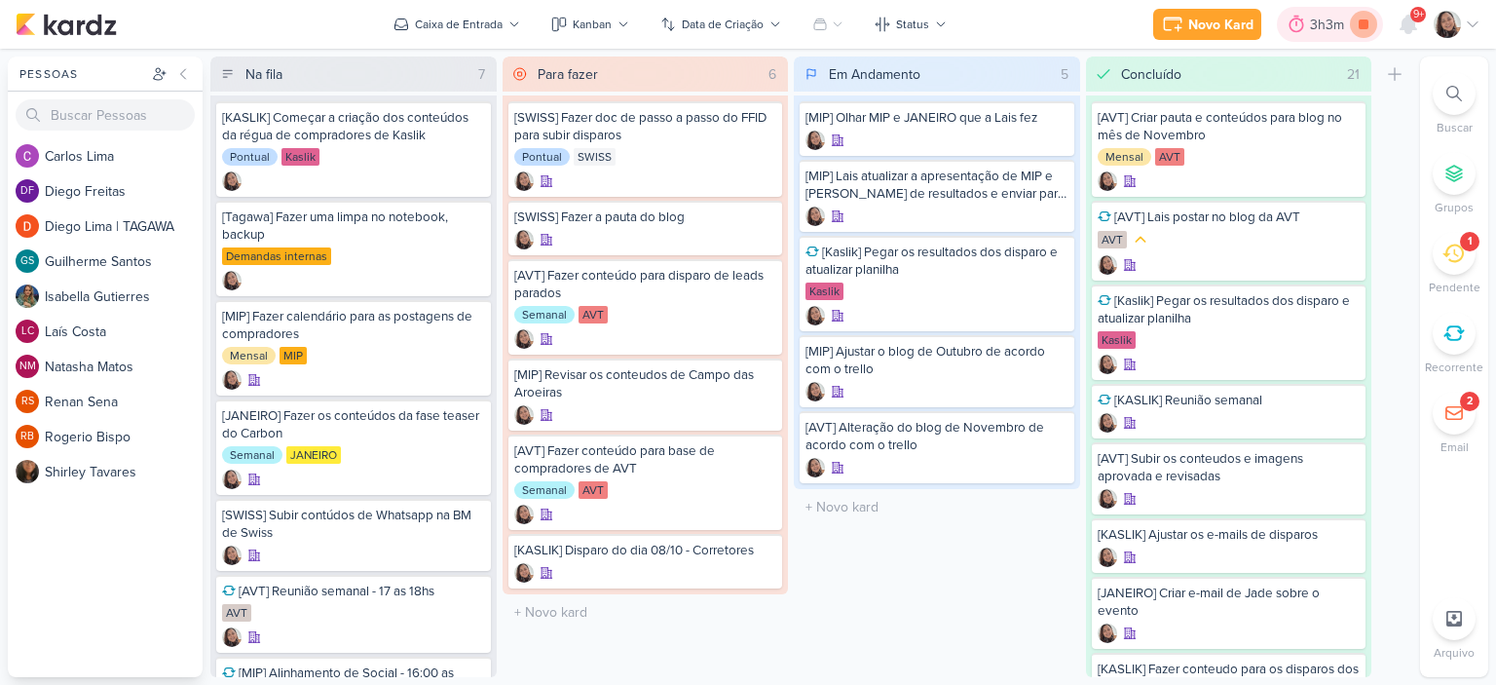
click at [1367, 23] on icon at bounding box center [1364, 24] width 10 height 10
